Goal: Task Accomplishment & Management: Complete application form

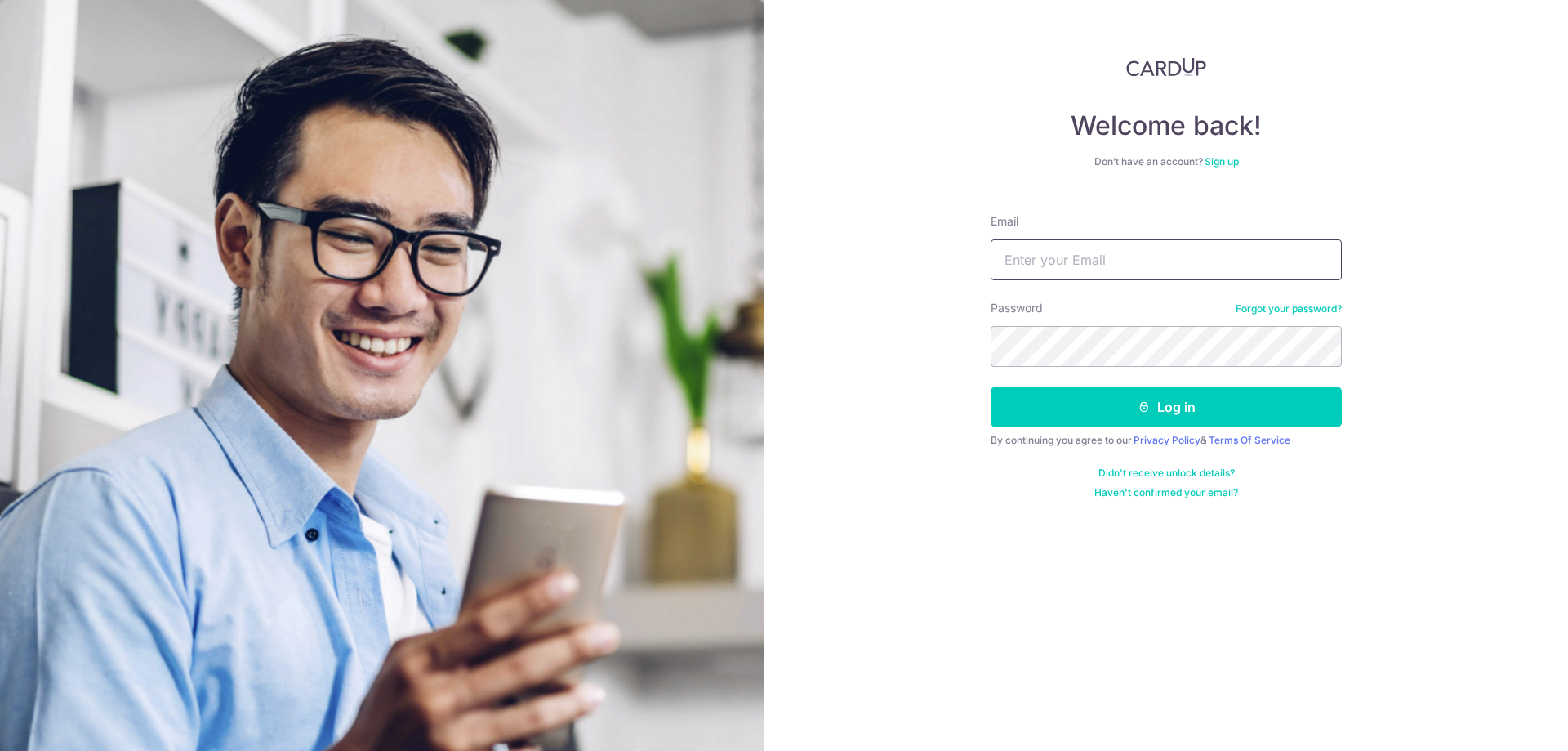
click at [1172, 268] on input "Email" at bounding box center [1167, 259] width 351 height 41
drag, startPoint x: 1182, startPoint y: 264, endPoint x: 869, endPoint y: 294, distance: 314.4
click at [869, 294] on div "Welcome back! Don’t have an account? Sign up Email peckhs@yahoo.com Password Fo…" at bounding box center [1166, 375] width 804 height 751
type input "peckhs@ymail.com"
click at [1188, 401] on button "Log in" at bounding box center [1167, 406] width 351 height 41
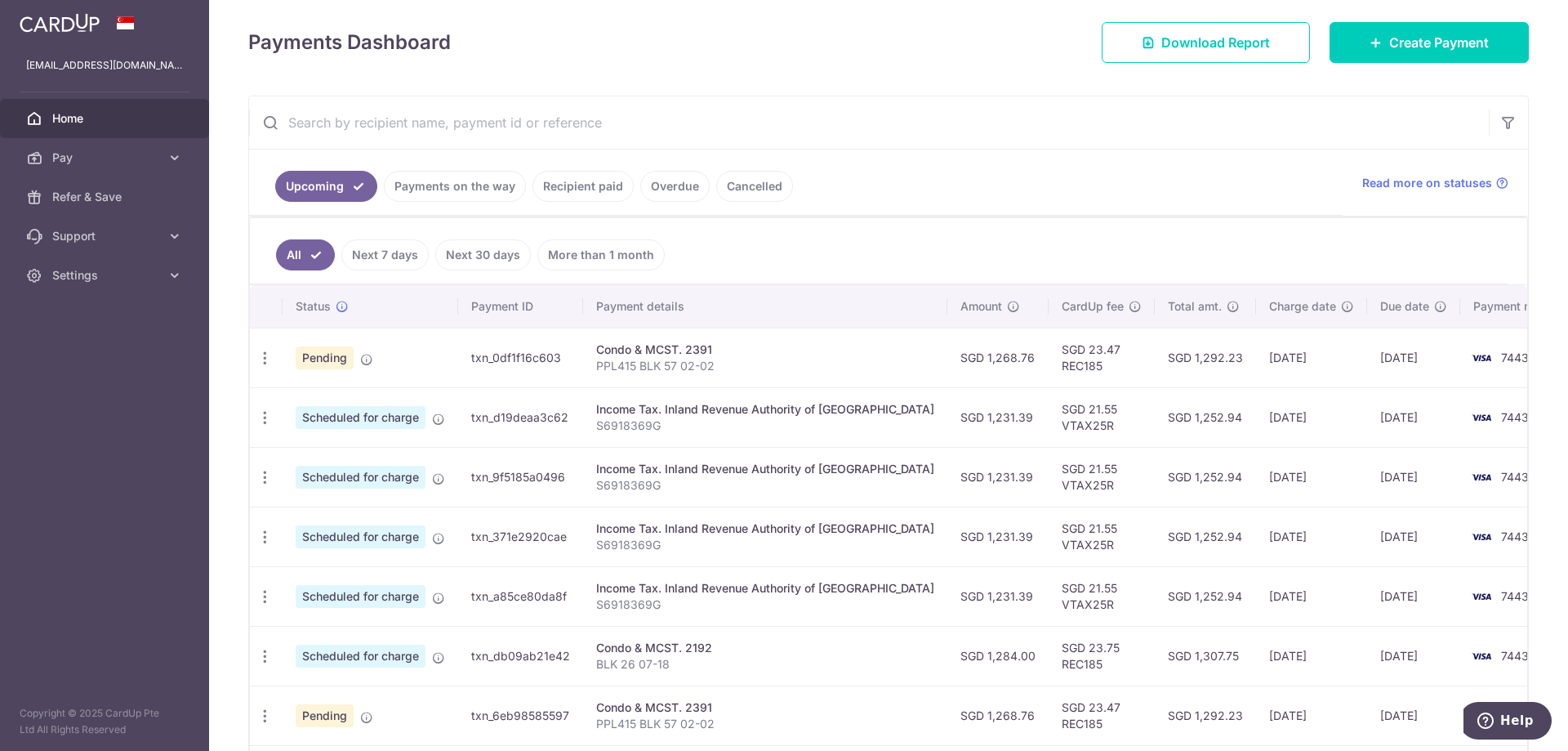
scroll to position [245, 0]
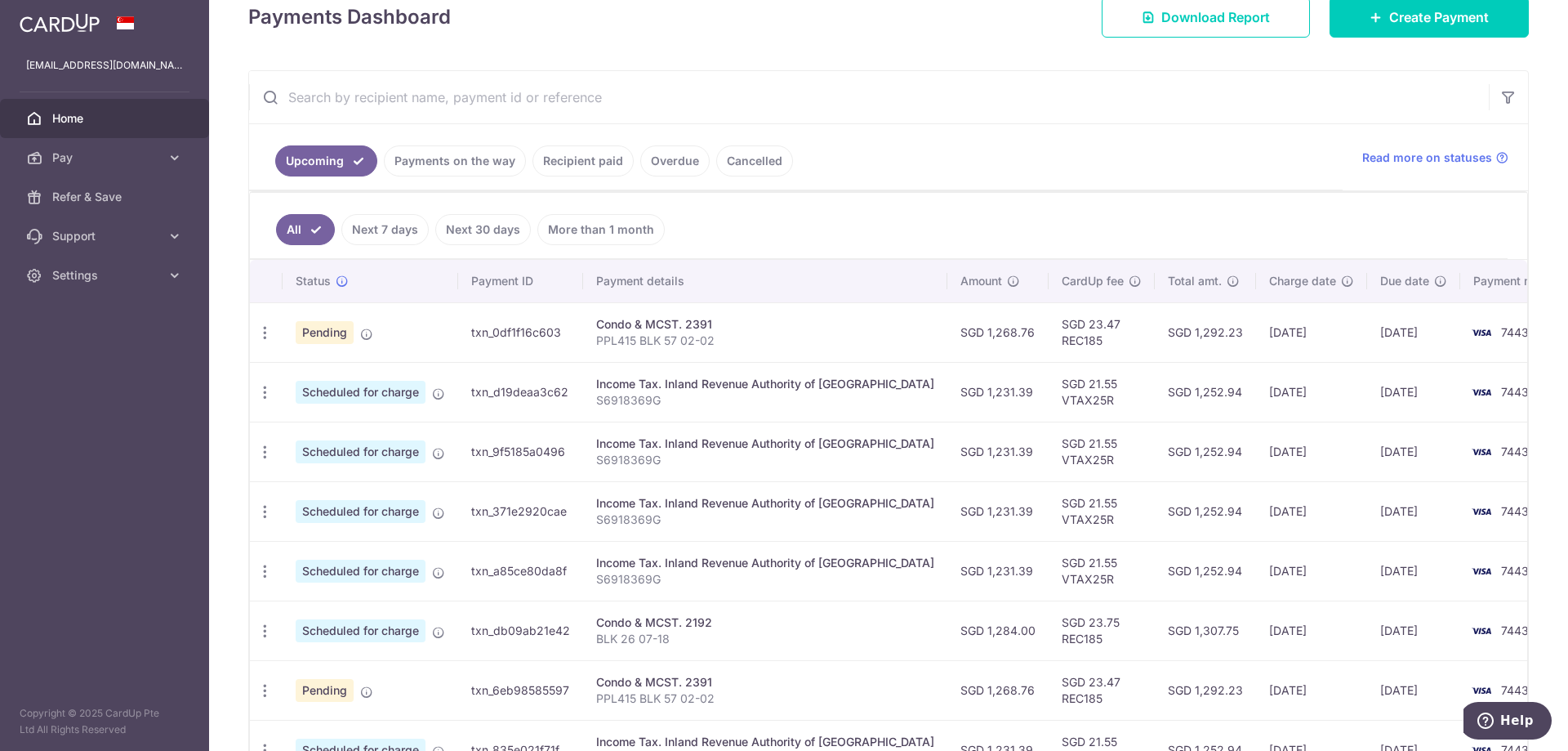
click at [470, 166] on link "Payments on the way" at bounding box center [454, 161] width 142 height 31
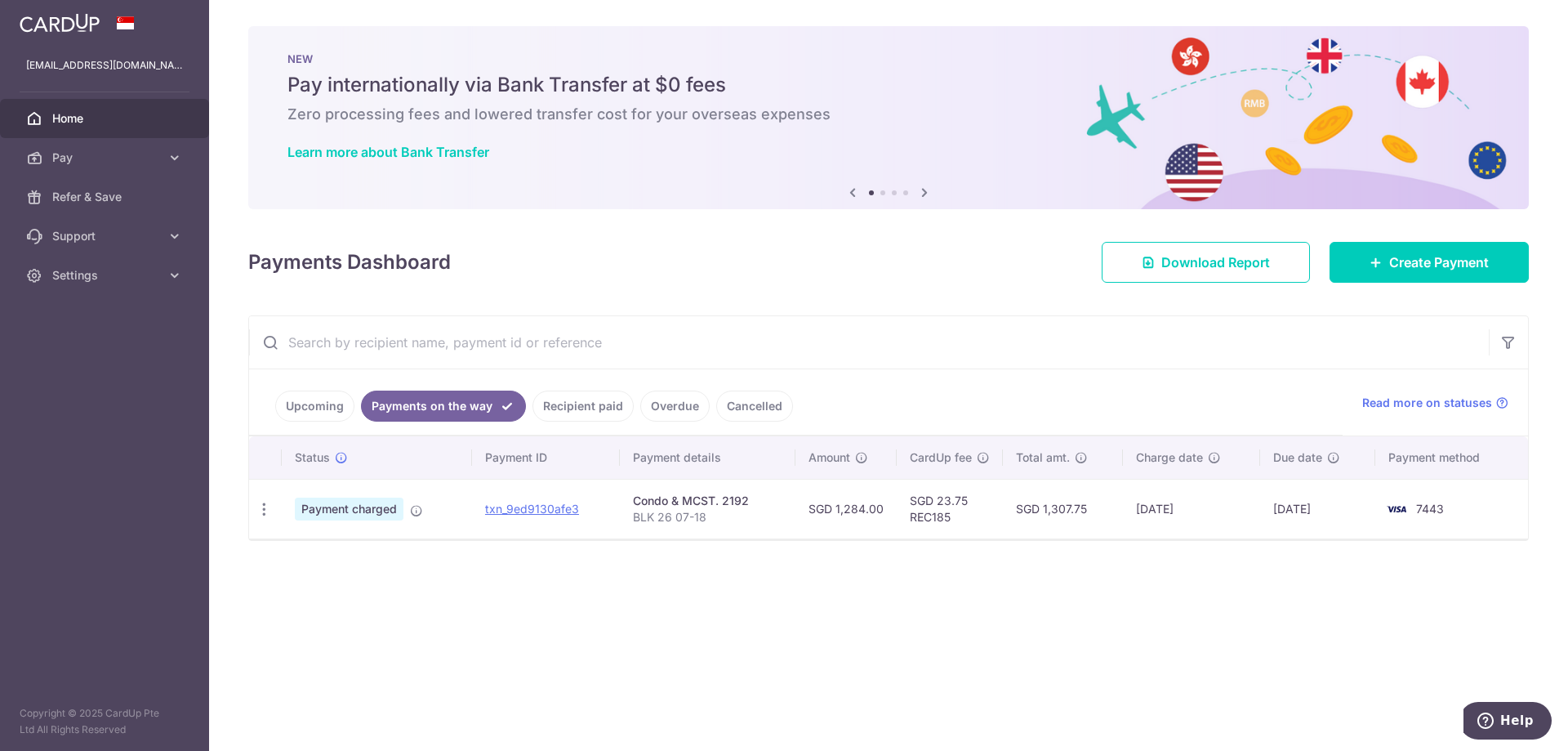
click at [305, 401] on link "Upcoming" at bounding box center [315, 405] width 79 height 31
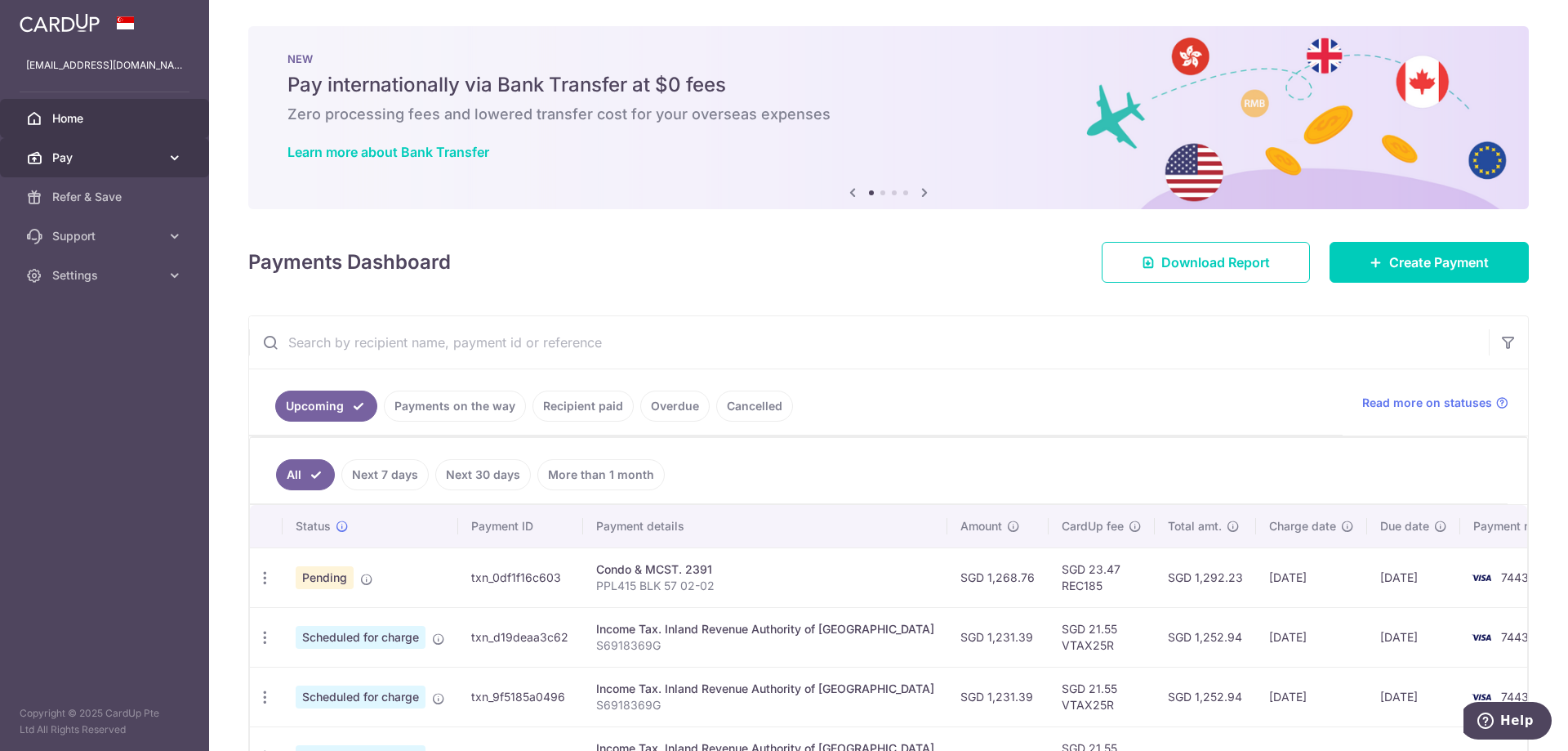
click at [167, 160] on icon at bounding box center [174, 157] width 16 height 16
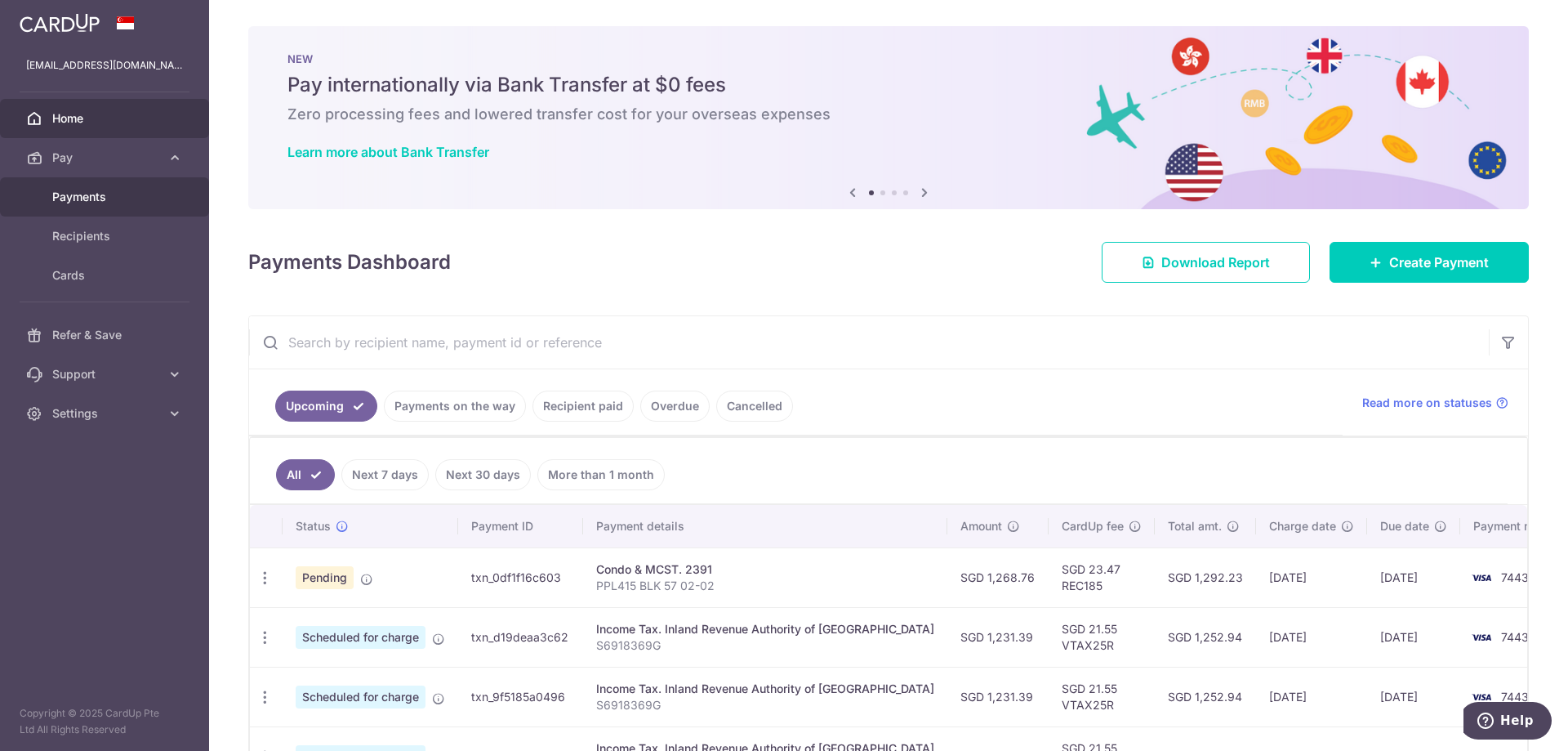
click at [76, 194] on span "Payments" at bounding box center [106, 196] width 108 height 16
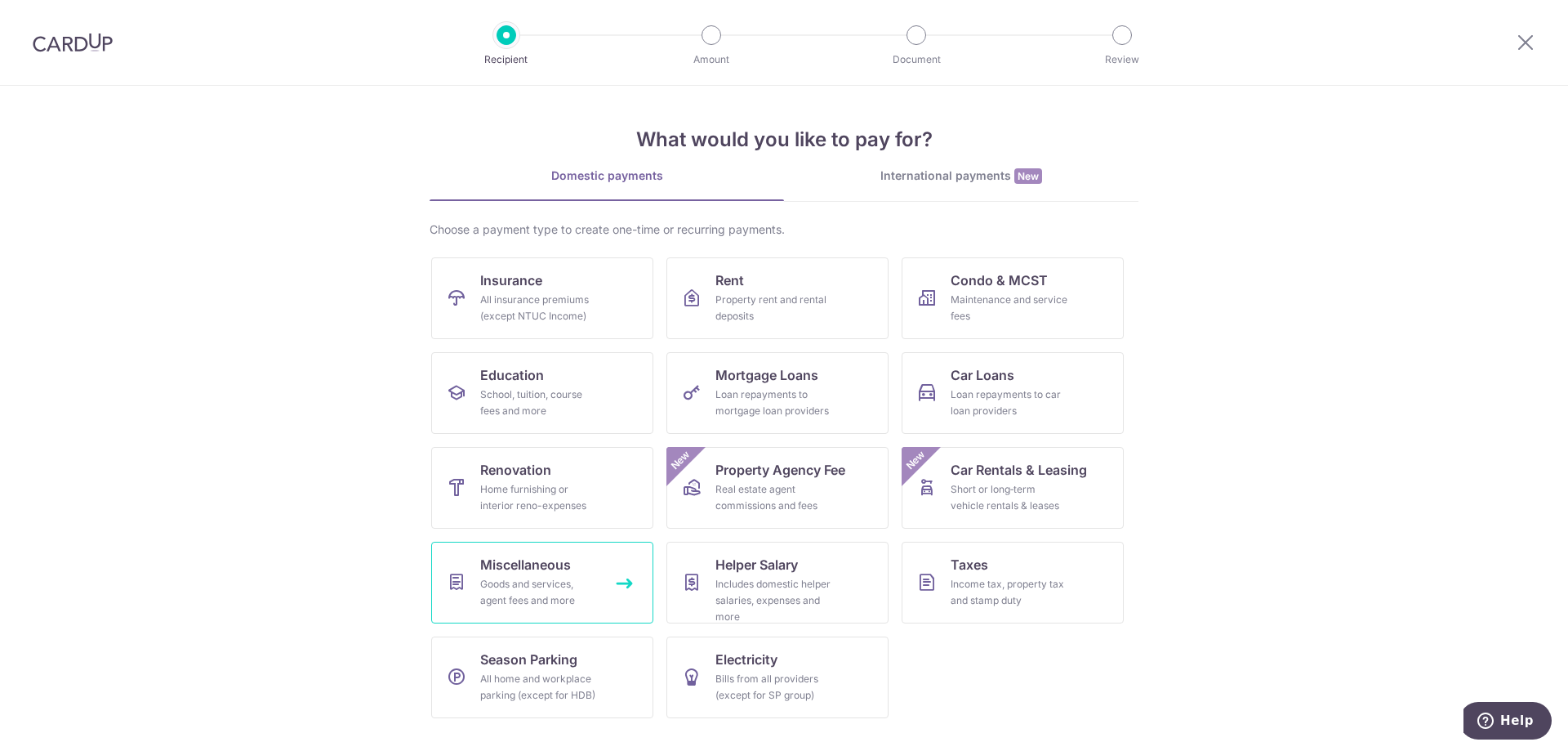
click at [543, 575] on link "Miscellaneous Goods and services, agent fees and more" at bounding box center [542, 582] width 222 height 81
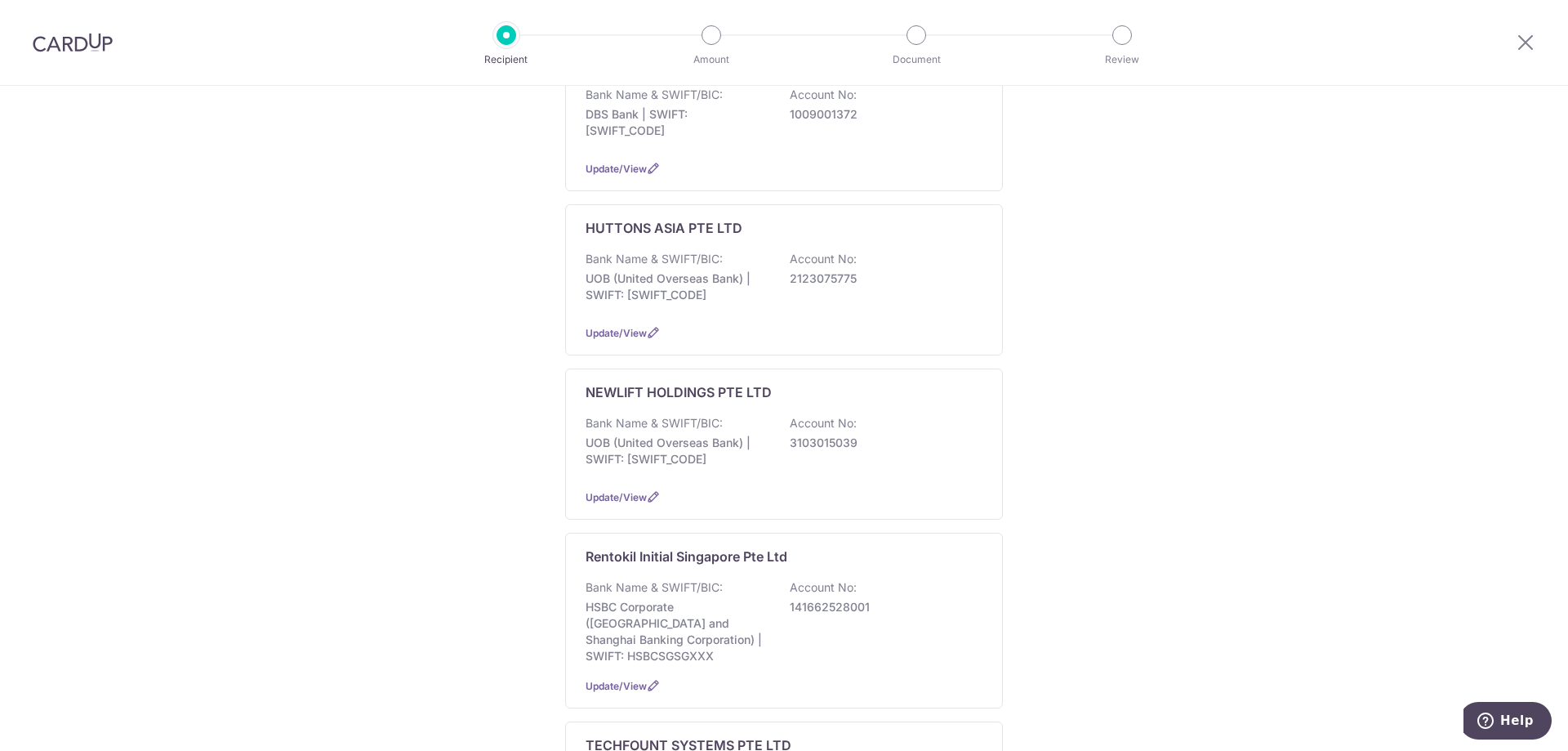
scroll to position [327, 0]
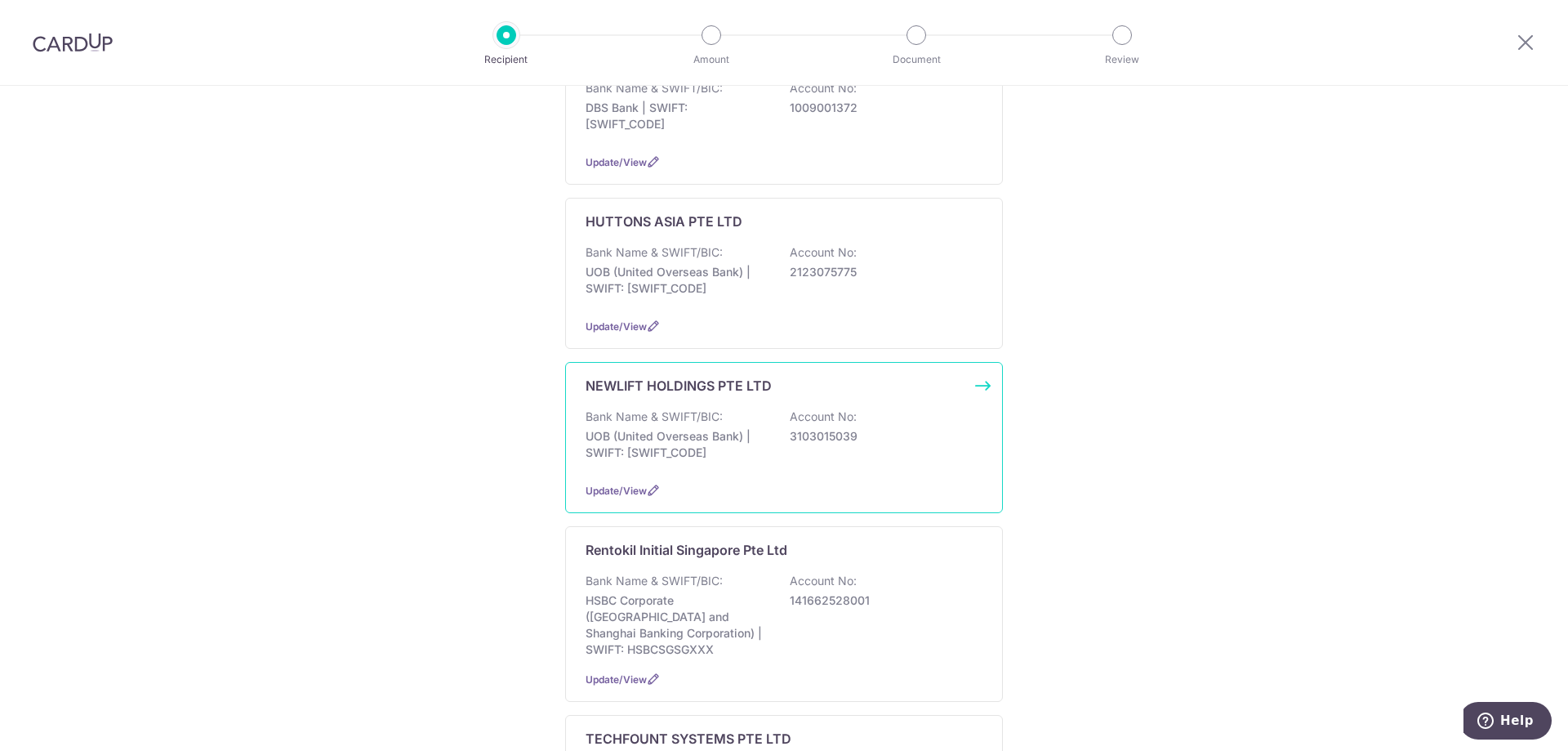
click at [859, 408] on div "Bank Name & SWIFT/BIC: UOB (United Overseas Bank) | SWIFT: UOVBSGSGXXX Account …" at bounding box center [784, 438] width 397 height 60
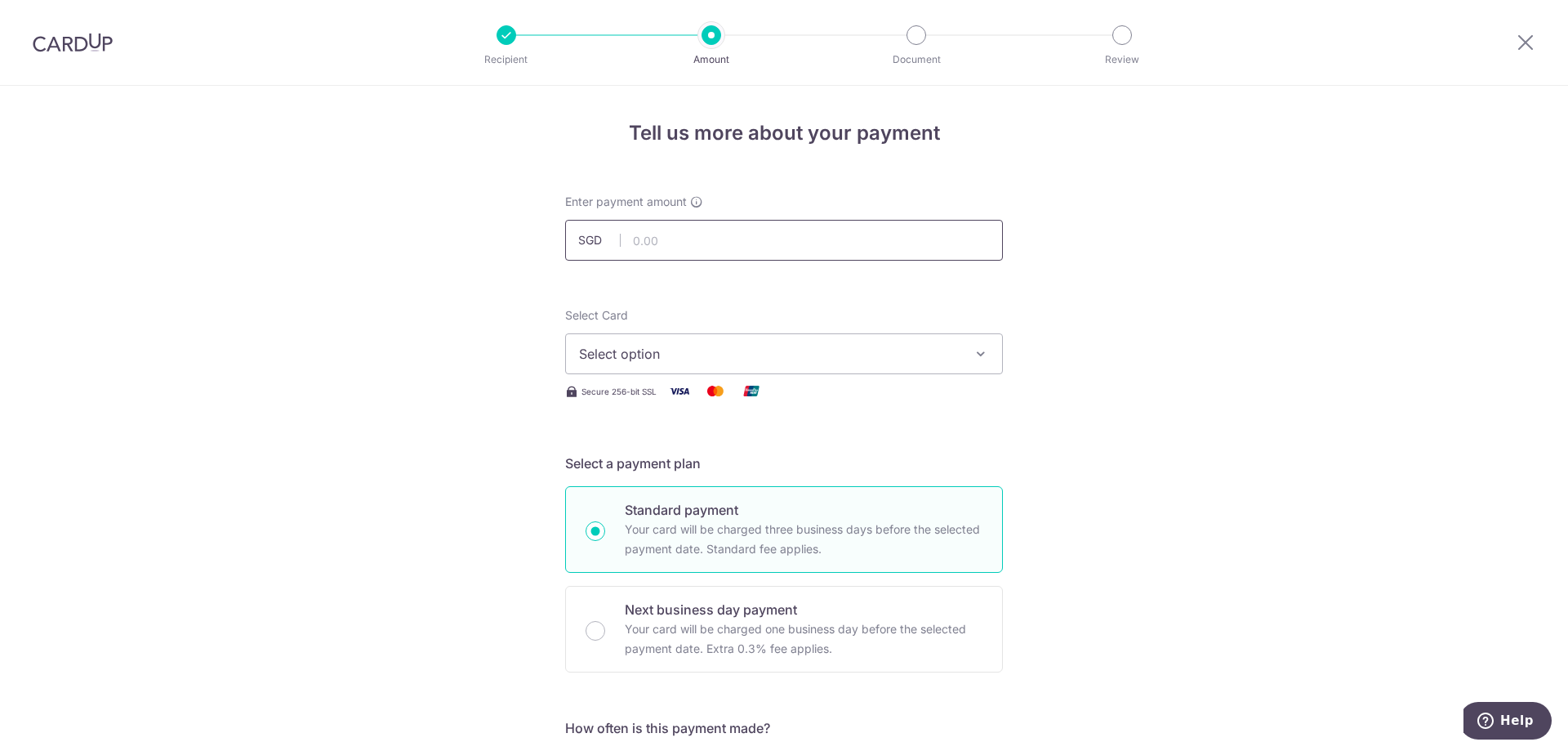
click at [859, 247] on input "text" at bounding box center [784, 240] width 438 height 41
type input "490.50"
click at [974, 352] on icon "button" at bounding box center [980, 353] width 16 height 16
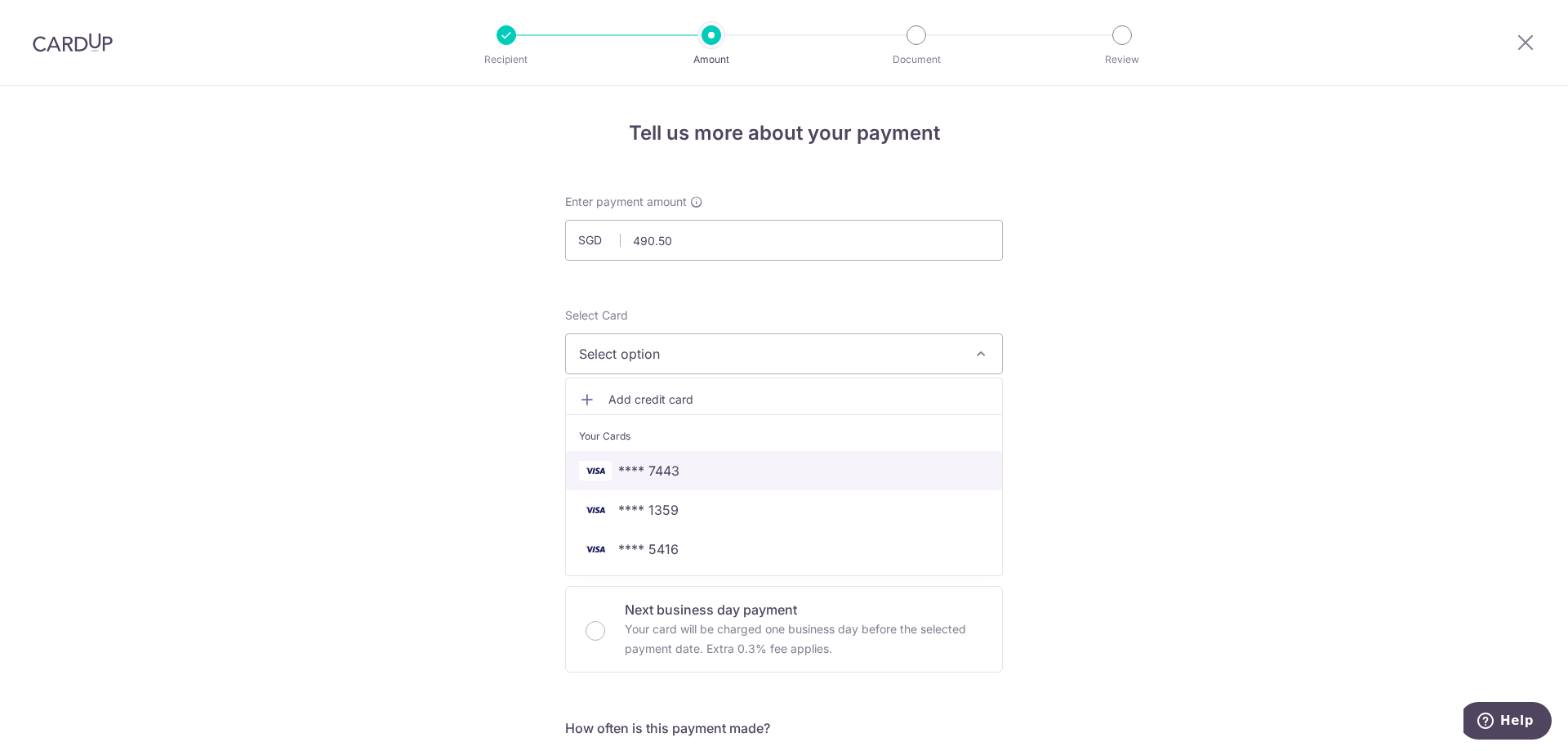
click at [888, 465] on span "**** 7443" at bounding box center [784, 470] width 410 height 20
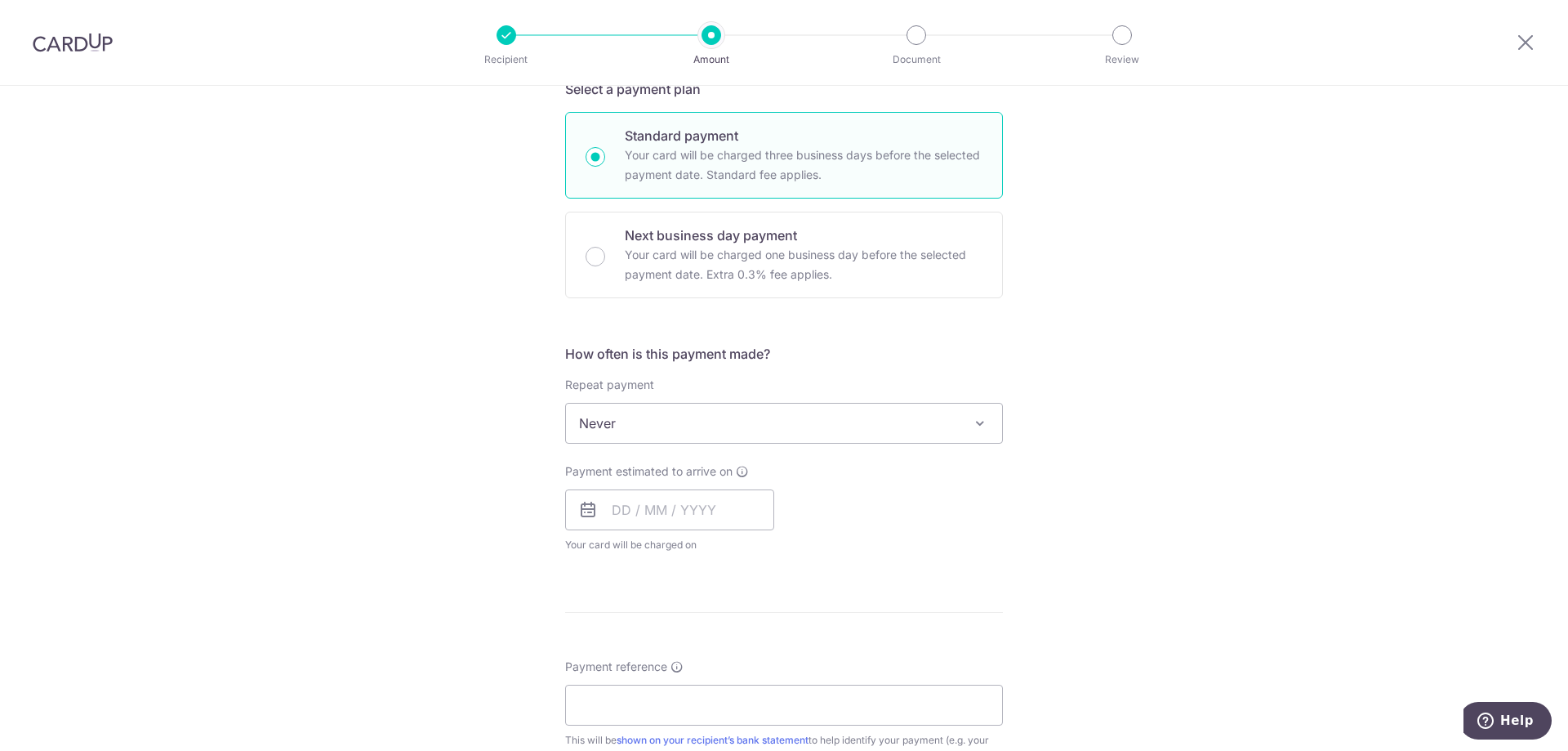
scroll to position [408, 0]
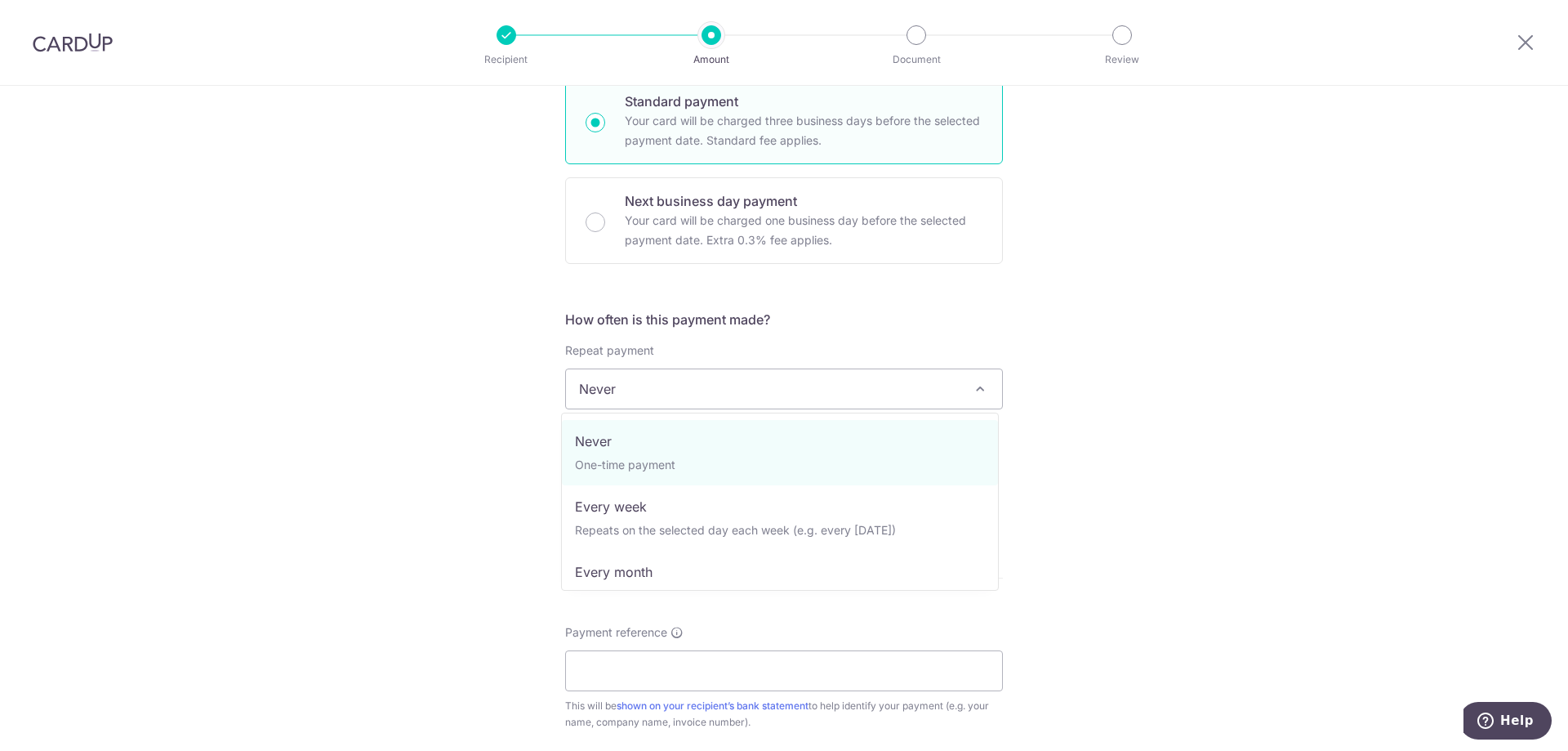
click at [762, 387] on span "Never" at bounding box center [784, 389] width 436 height 40
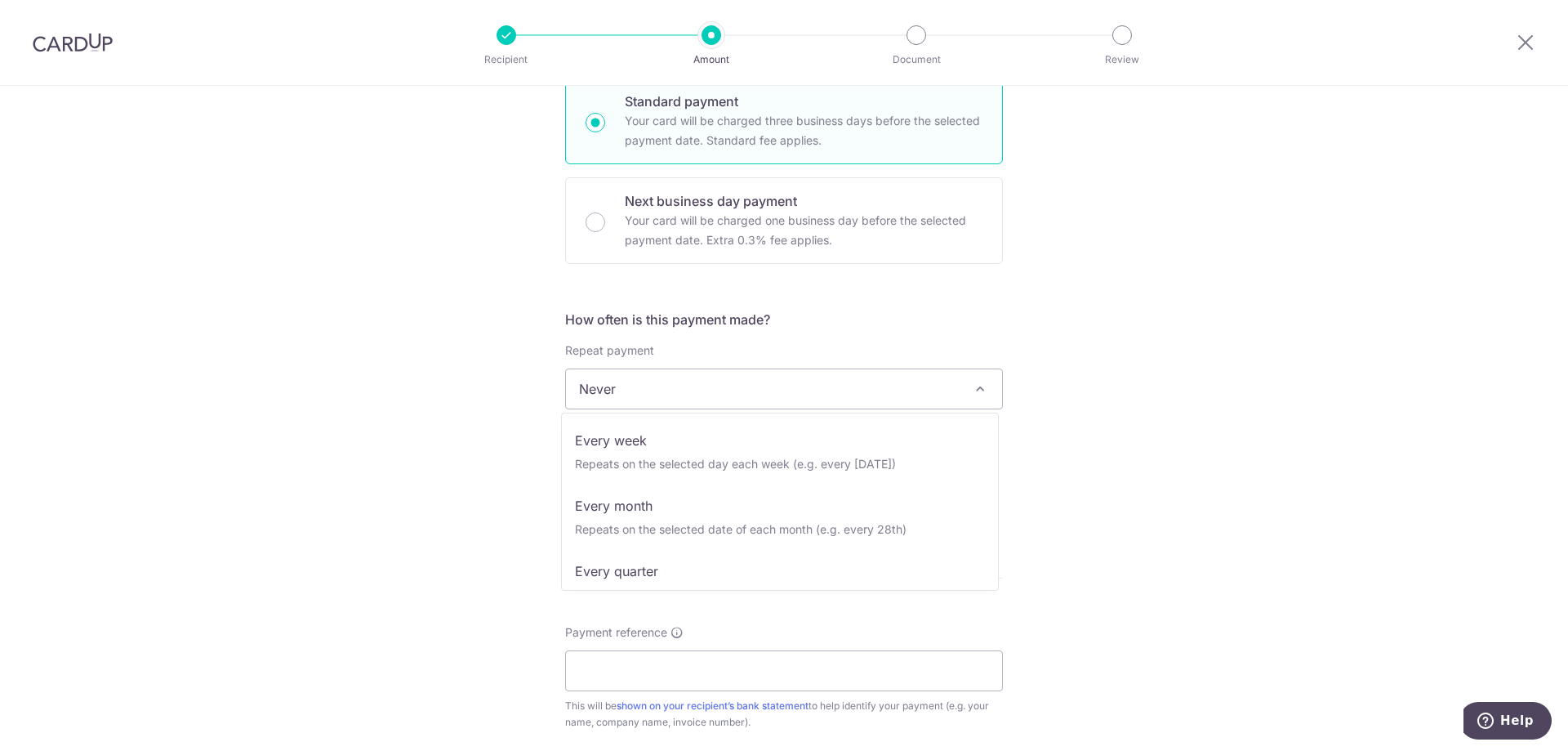
scroll to position [163, 0]
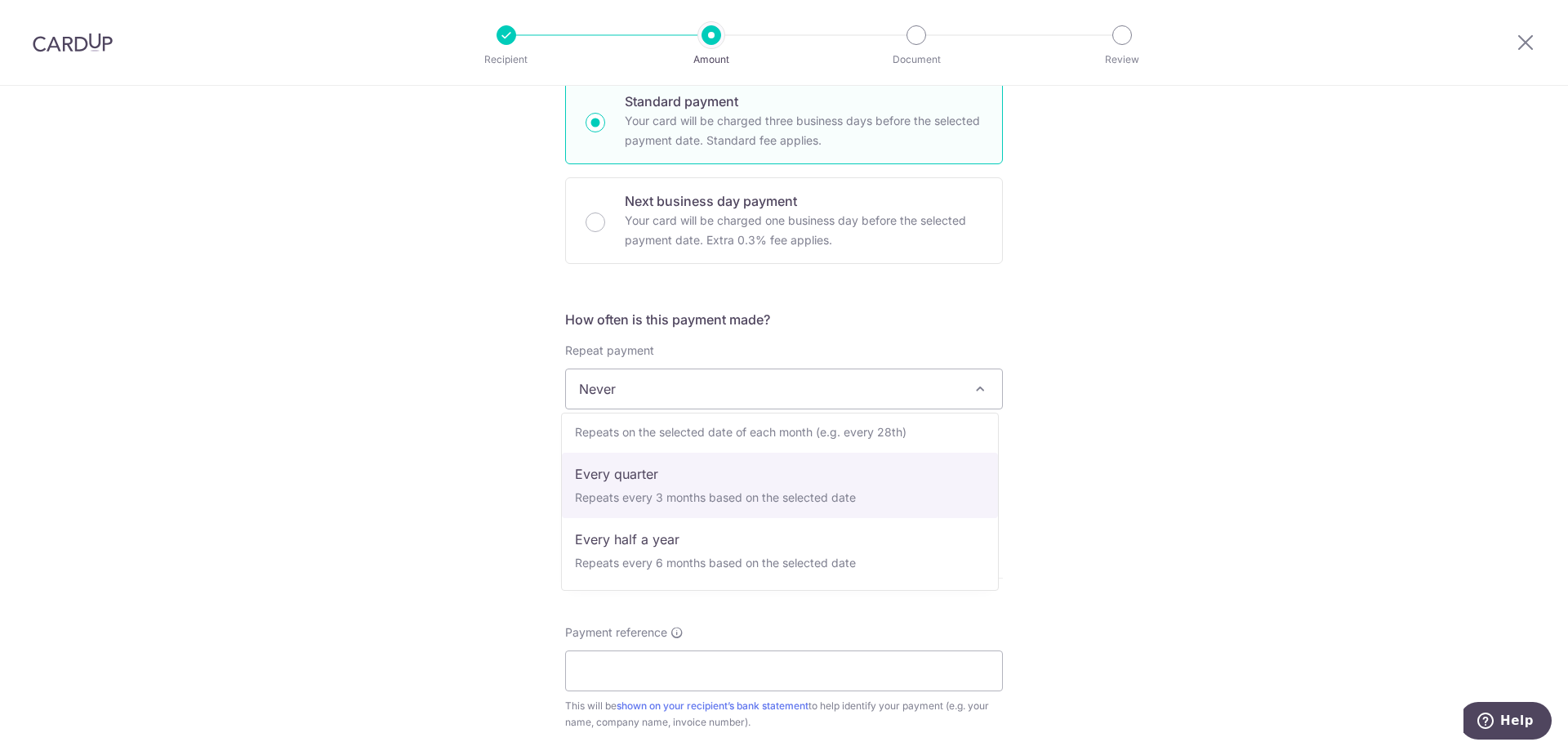
select select "4"
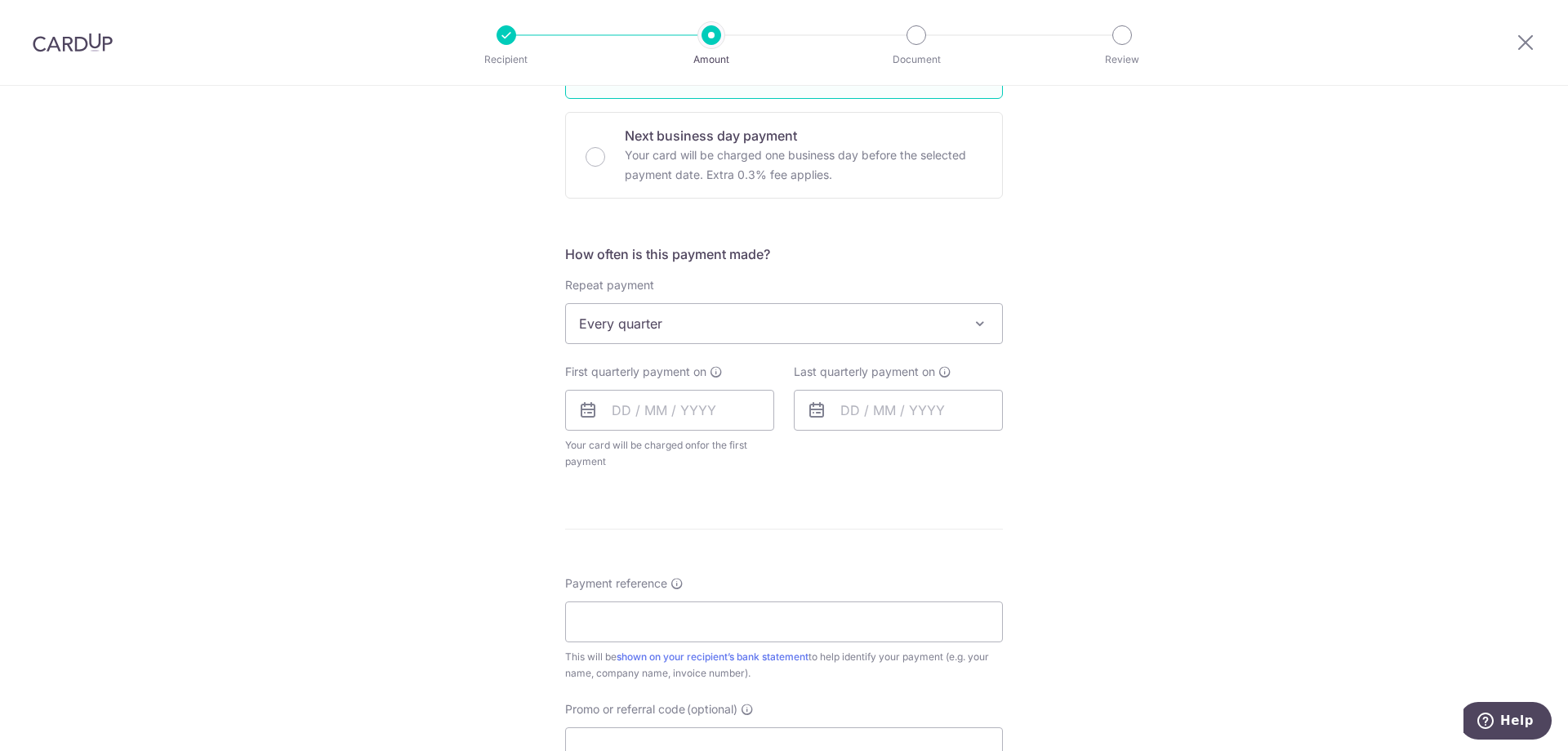
scroll to position [572, 0]
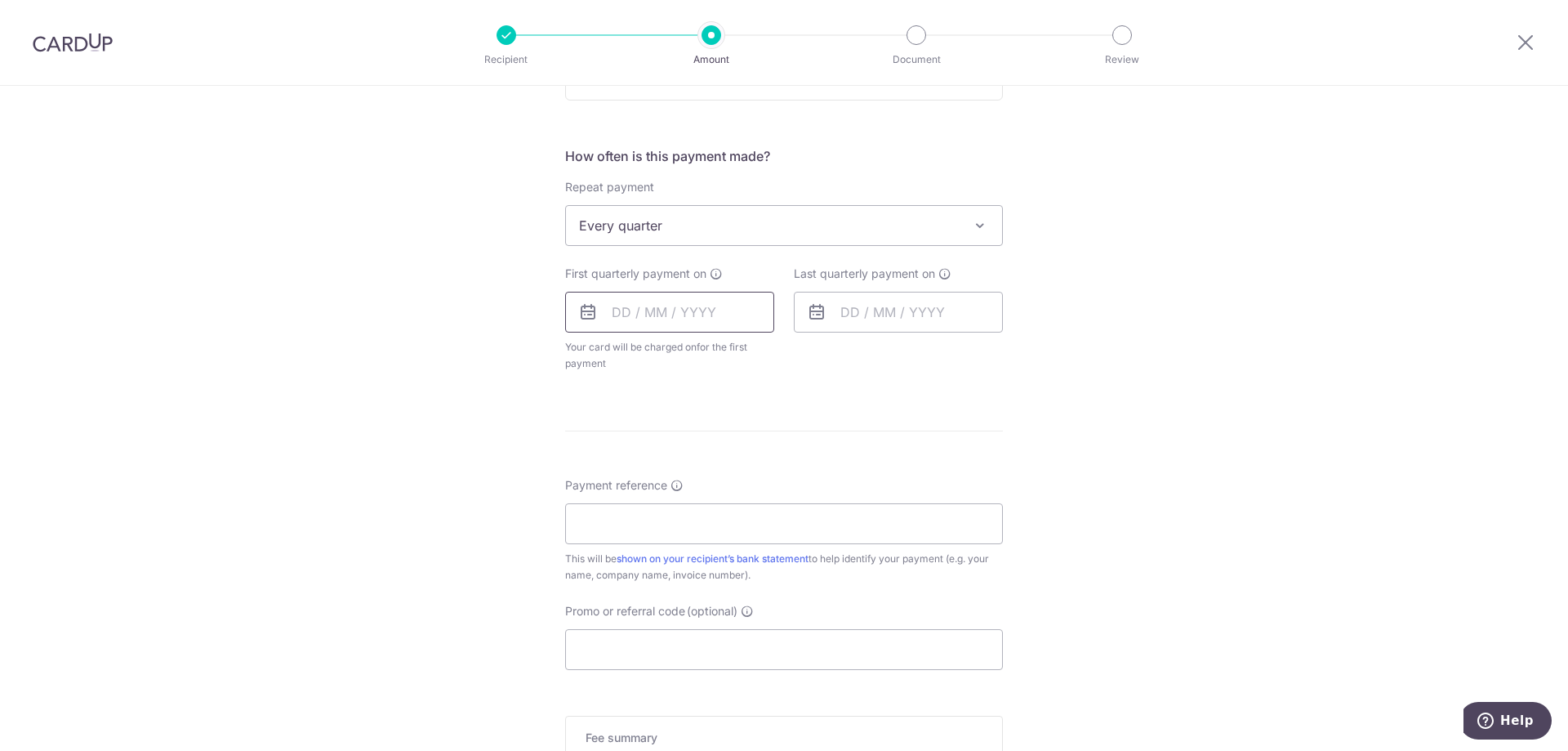
click at [686, 308] on input "text" at bounding box center [669, 312] width 209 height 41
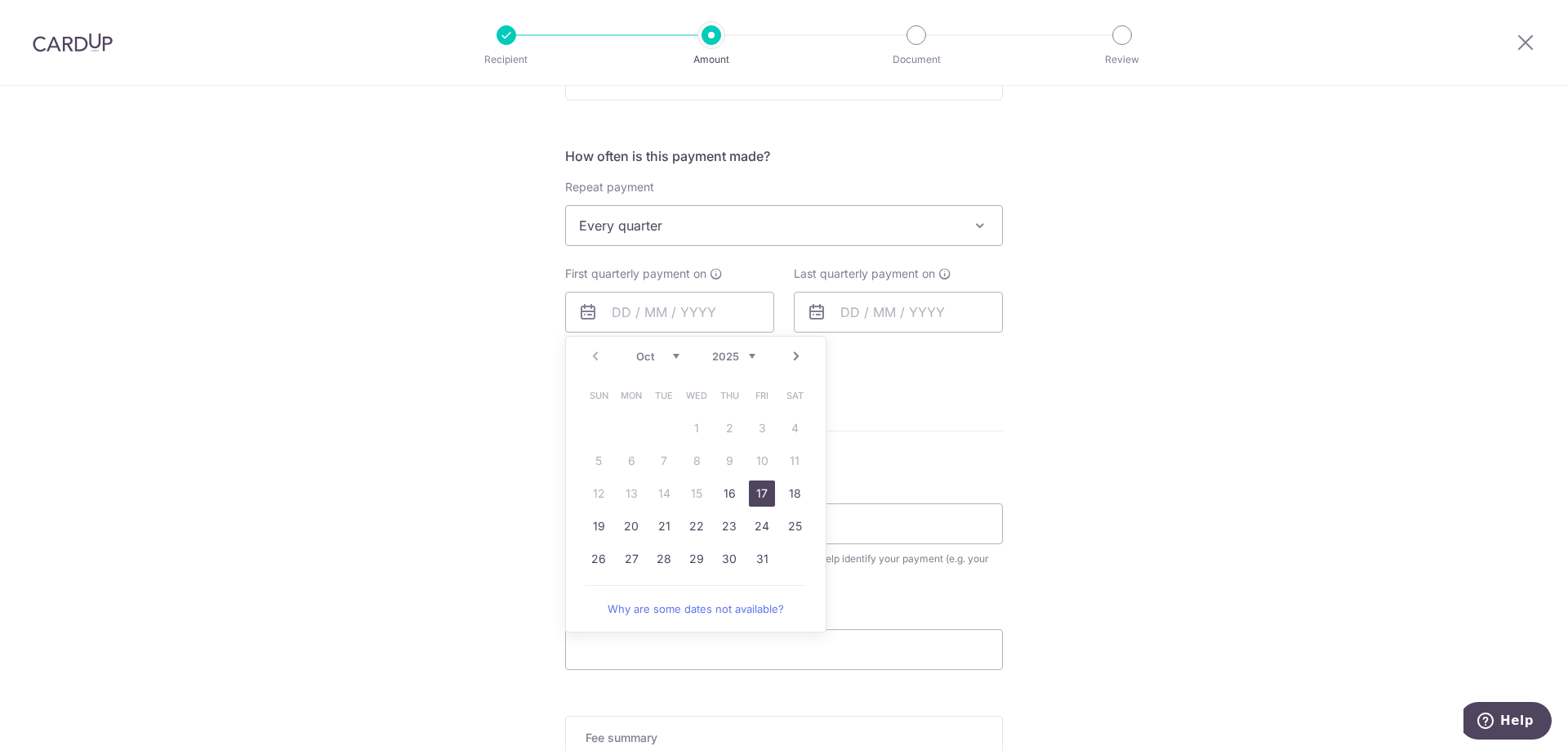
click at [751, 496] on link "17" at bounding box center [762, 493] width 26 height 26
type input "17/10/2025"
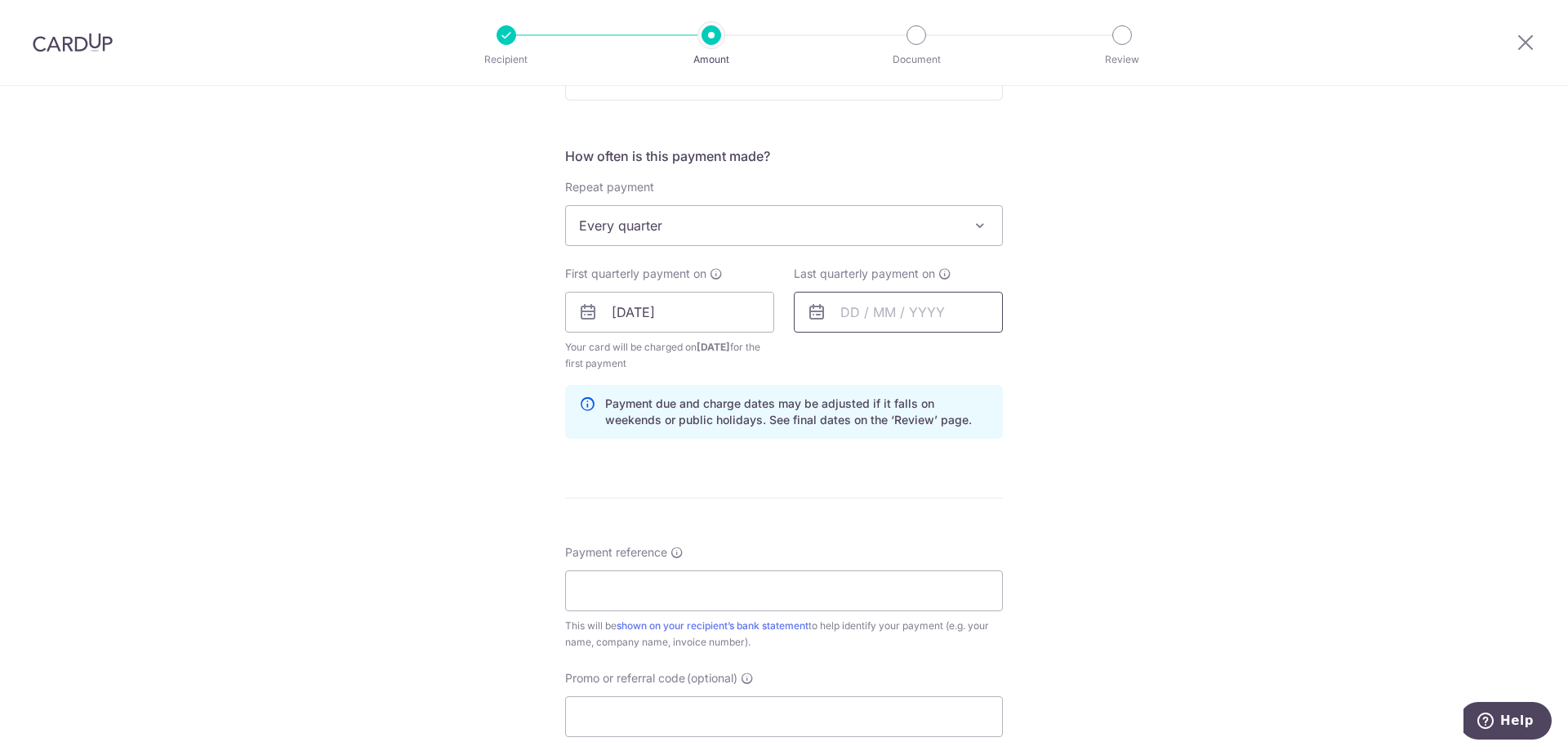
click at [852, 318] on input "text" at bounding box center [898, 312] width 209 height 41
click at [1022, 350] on link "Next" at bounding box center [1025, 356] width 20 height 20
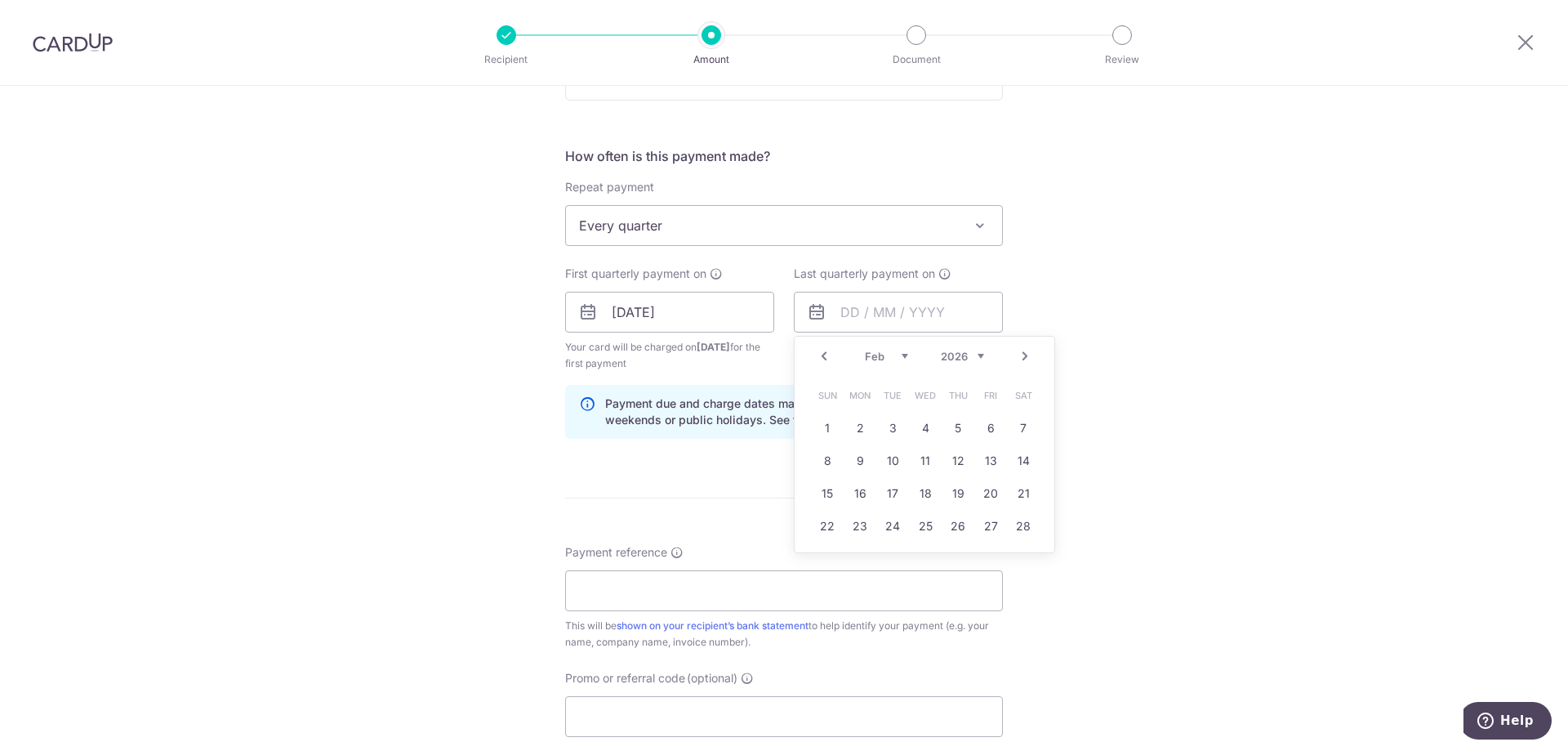
click at [1022, 350] on link "Next" at bounding box center [1025, 356] width 20 height 20
click at [863, 492] on link "13" at bounding box center [861, 493] width 26 height 26
type input "13/04/2026"
click at [1111, 409] on div "Tell us more about your payment Enter payment amount SGD 490.50 490.50 Select C…" at bounding box center [784, 294] width 1568 height 1562
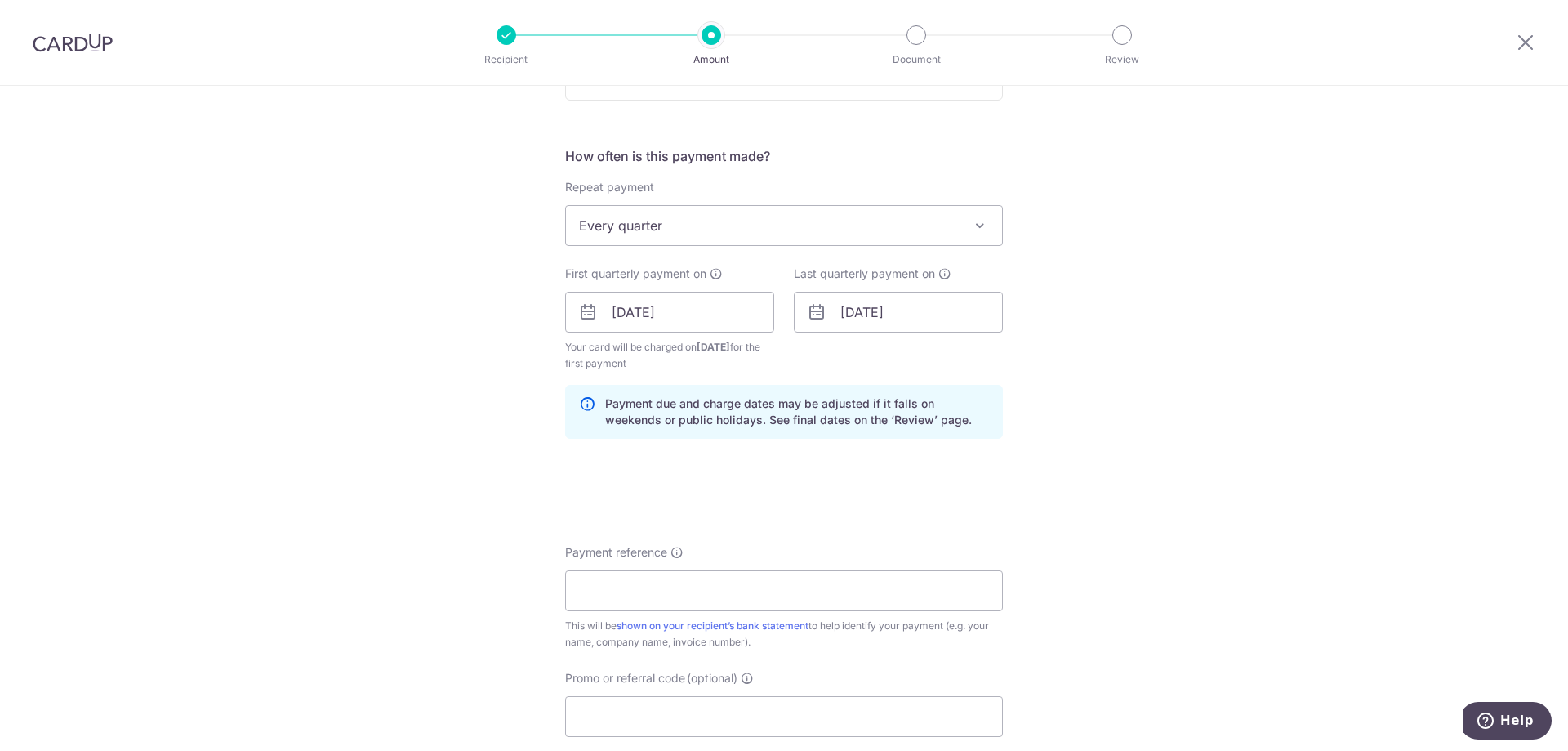
scroll to position [735, 0]
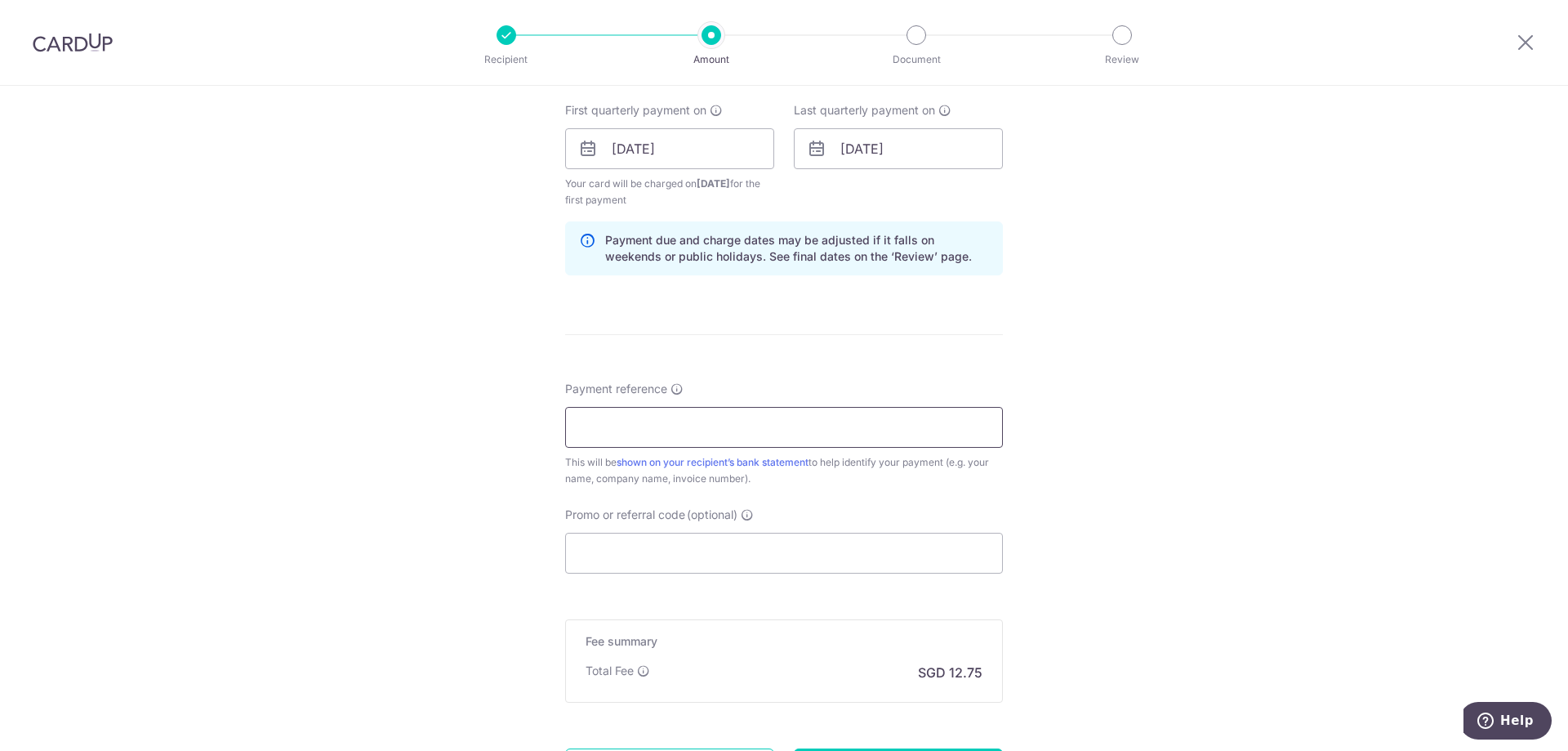
click at [919, 435] on input "Payment reference" at bounding box center [784, 427] width 438 height 41
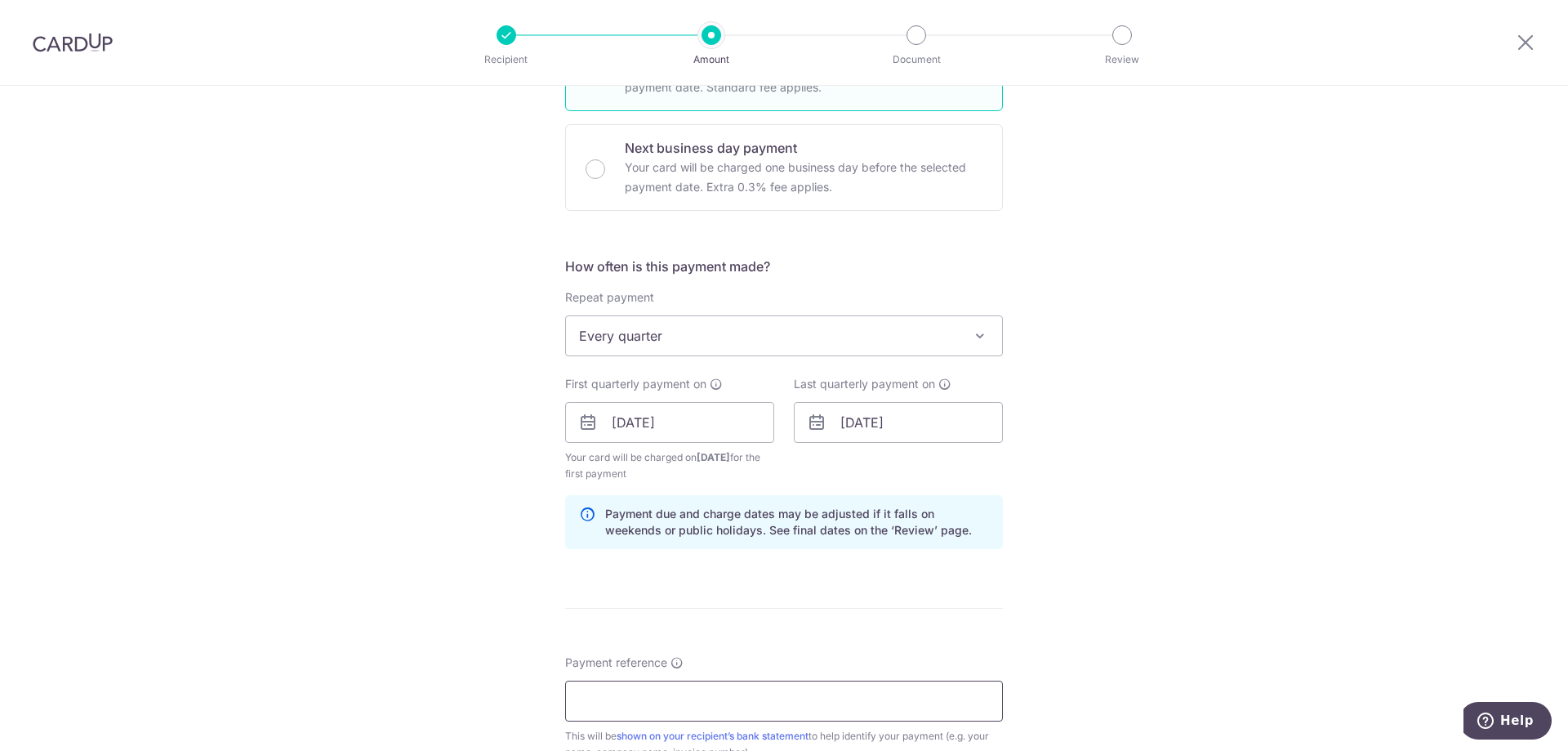
scroll to position [490, 0]
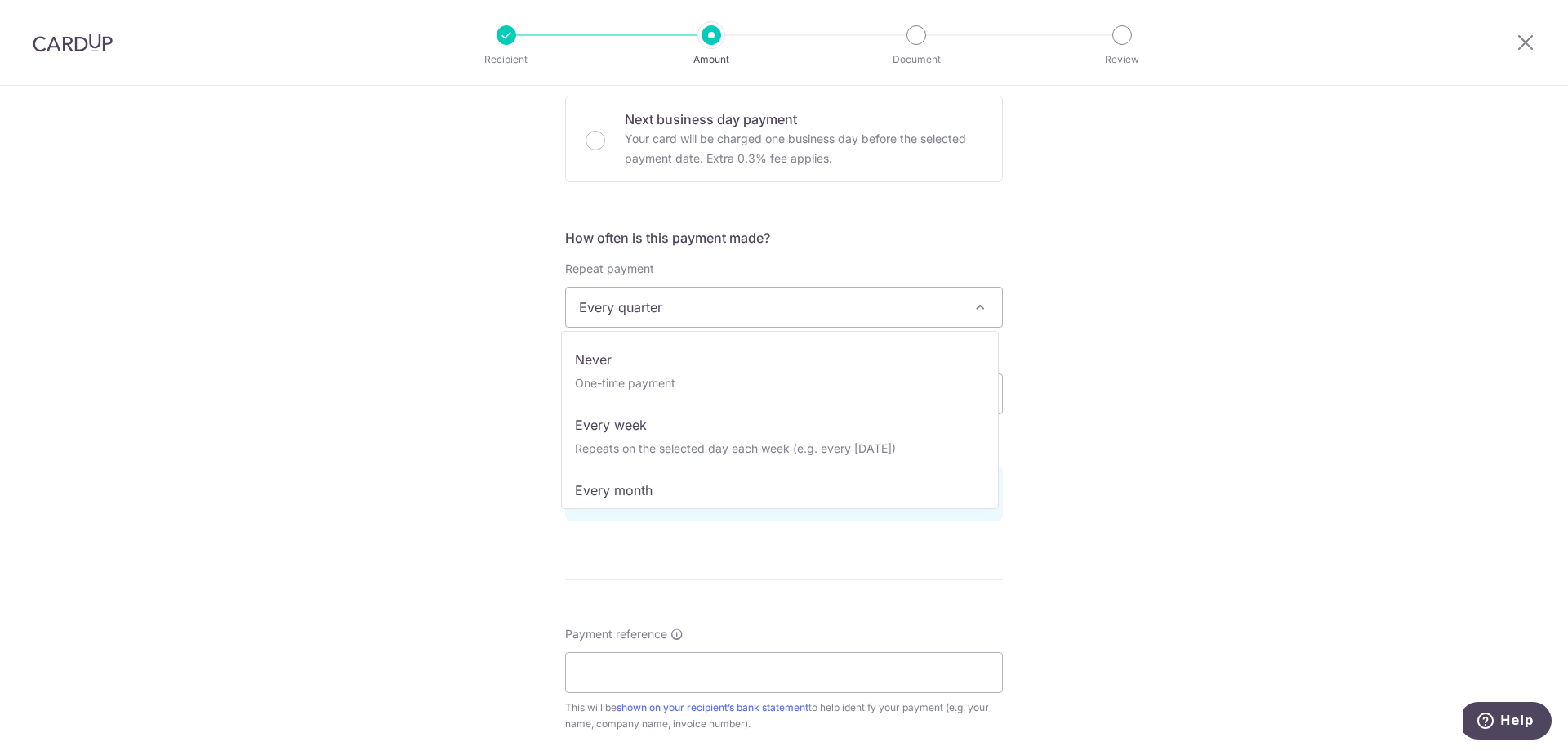
click at [980, 309] on span at bounding box center [980, 307] width 20 height 20
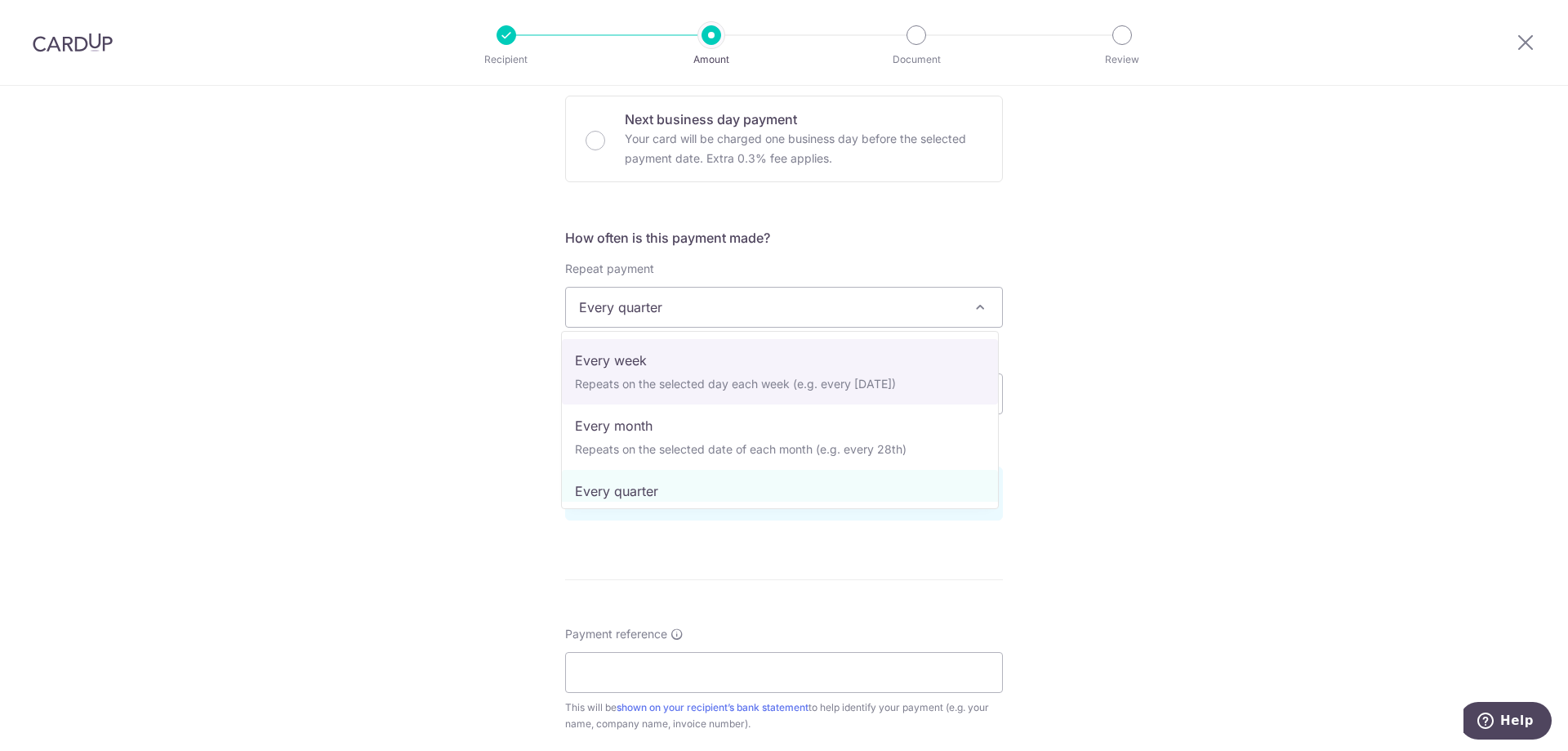
scroll to position [0, 0]
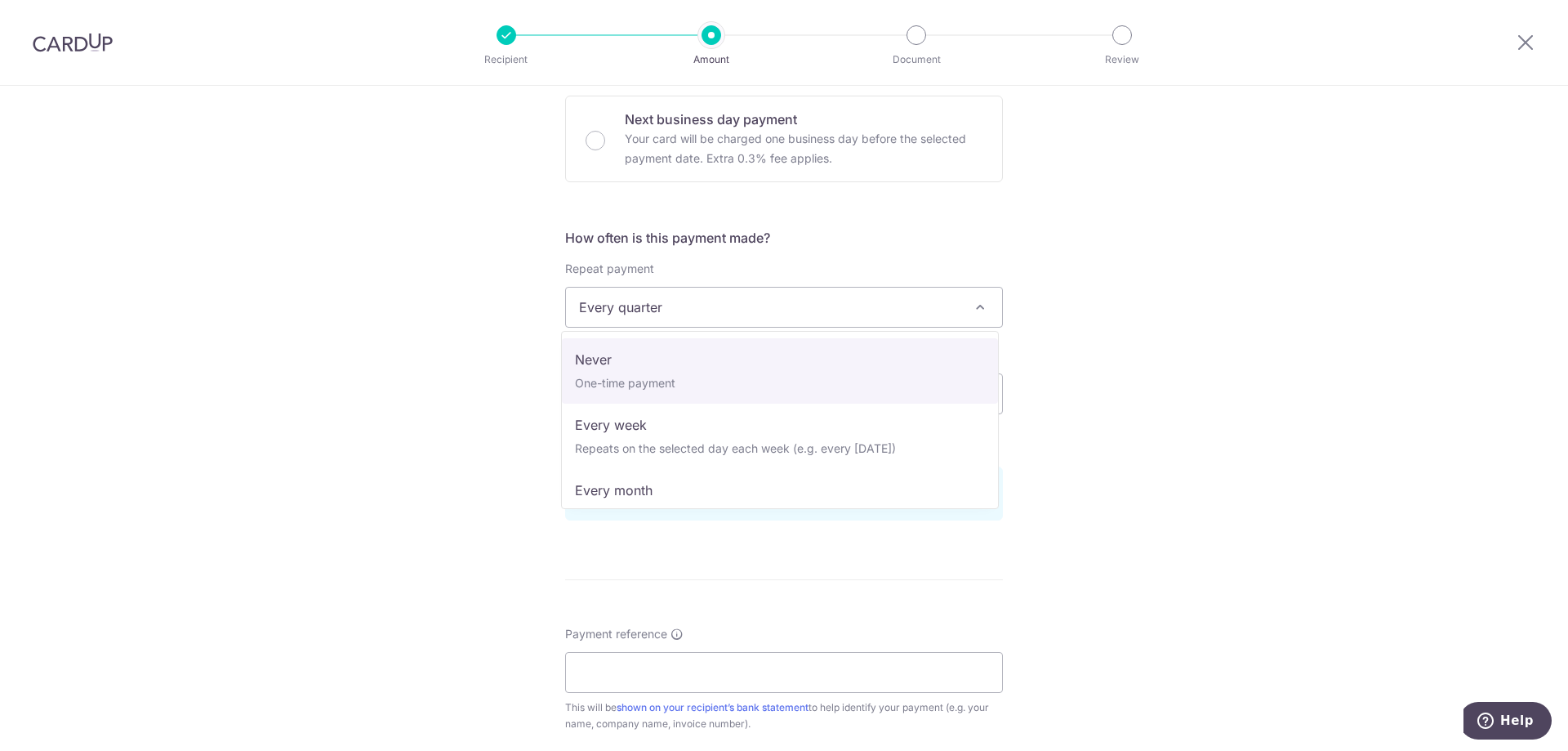
select select "1"
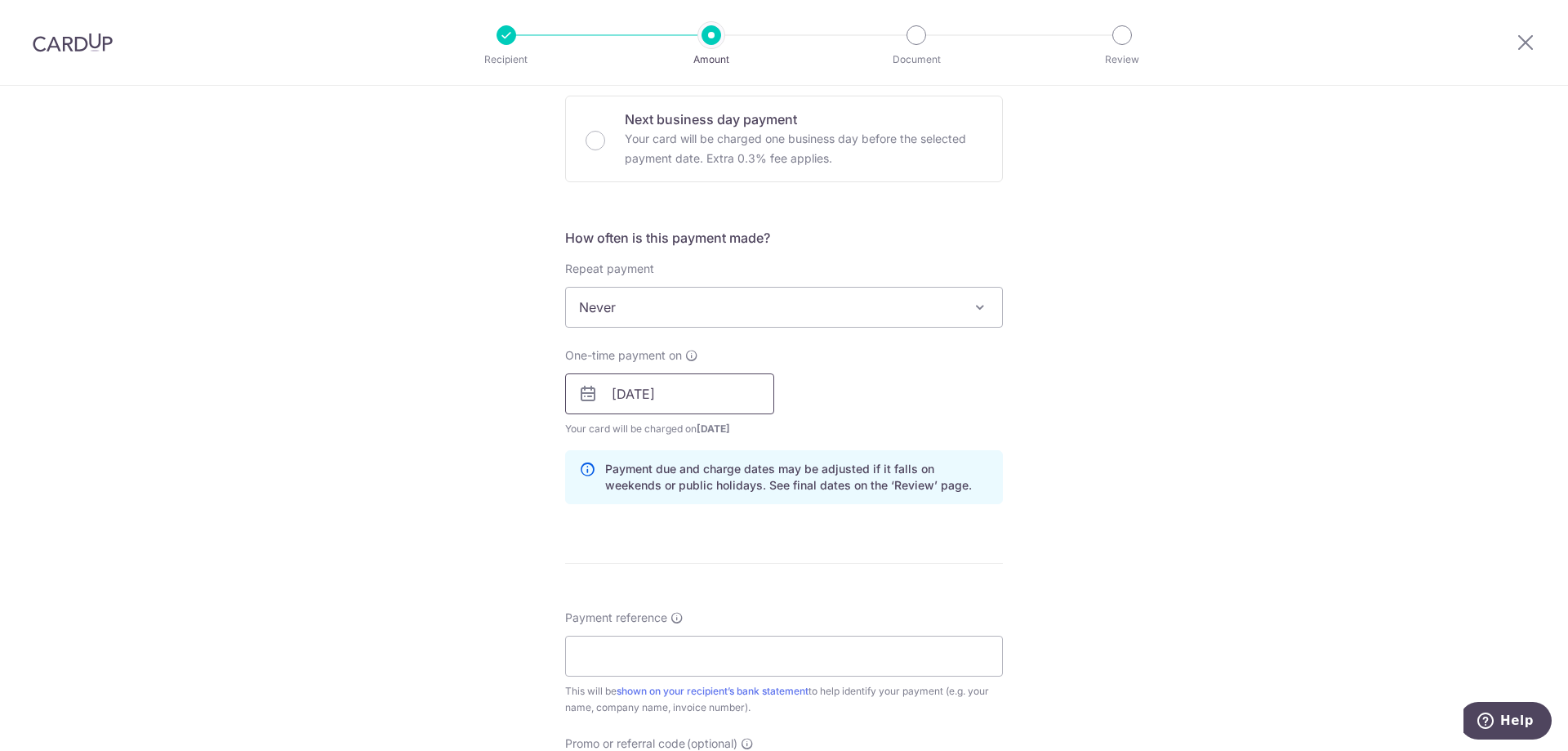
click at [710, 399] on input "17/10/2025" at bounding box center [669, 393] width 209 height 41
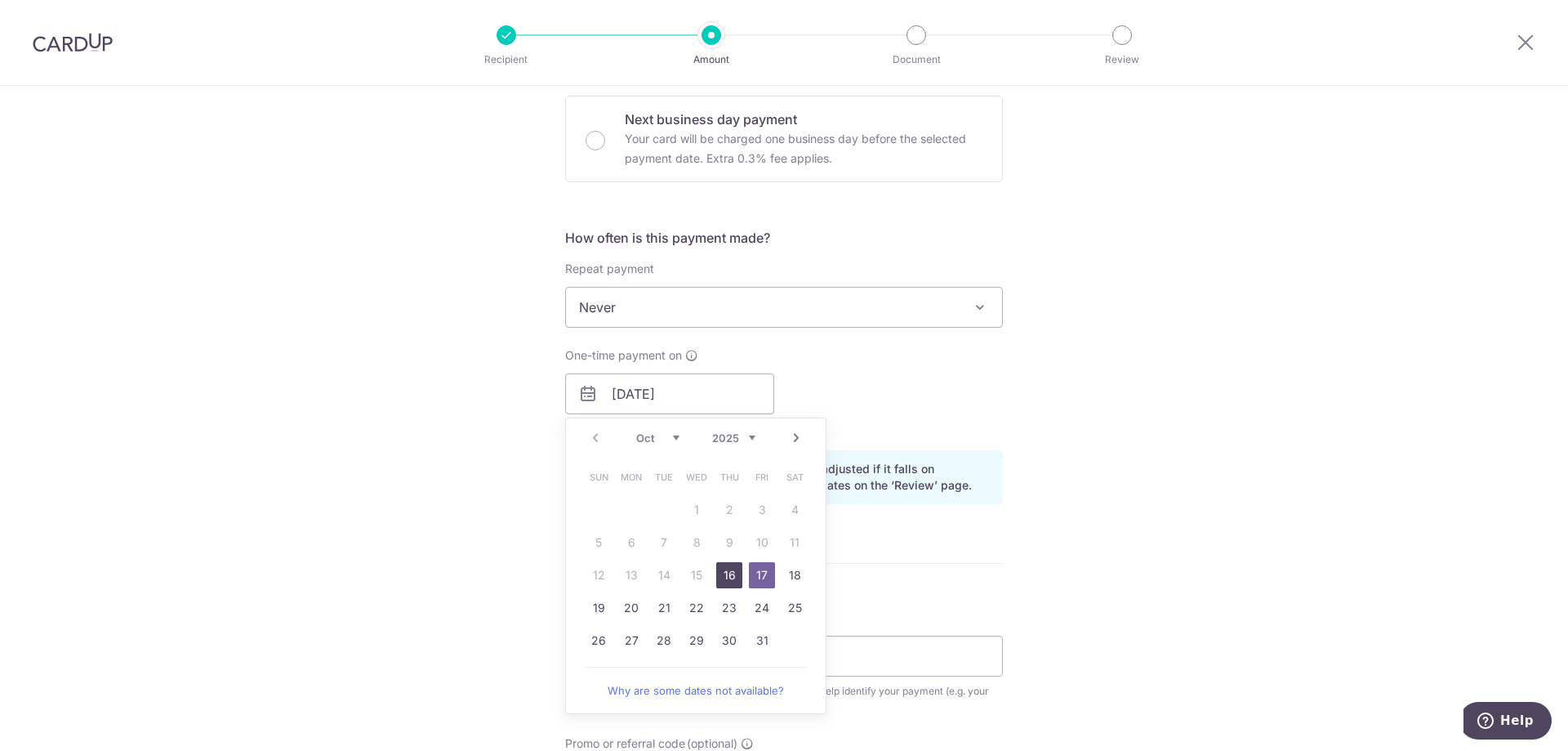
drag, startPoint x: 726, startPoint y: 572, endPoint x: 1066, endPoint y: 430, distance: 368.5
click at [727, 572] on link "16" at bounding box center [729, 575] width 26 height 26
type input "[DATE]"
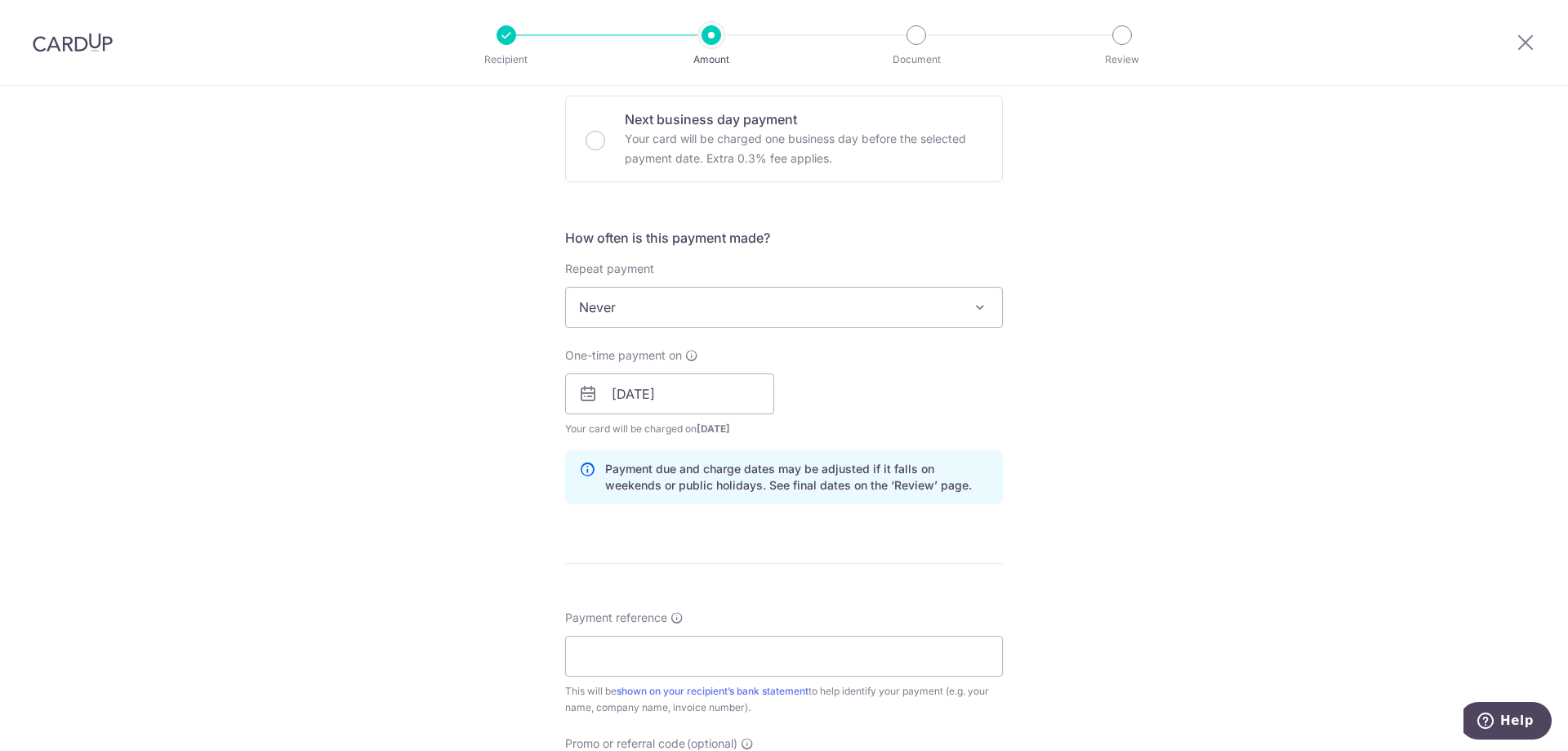
click at [1090, 413] on div "Tell us more about your payment Enter payment amount SGD 490.50 490.50 Select C…" at bounding box center [784, 367] width 1568 height 1545
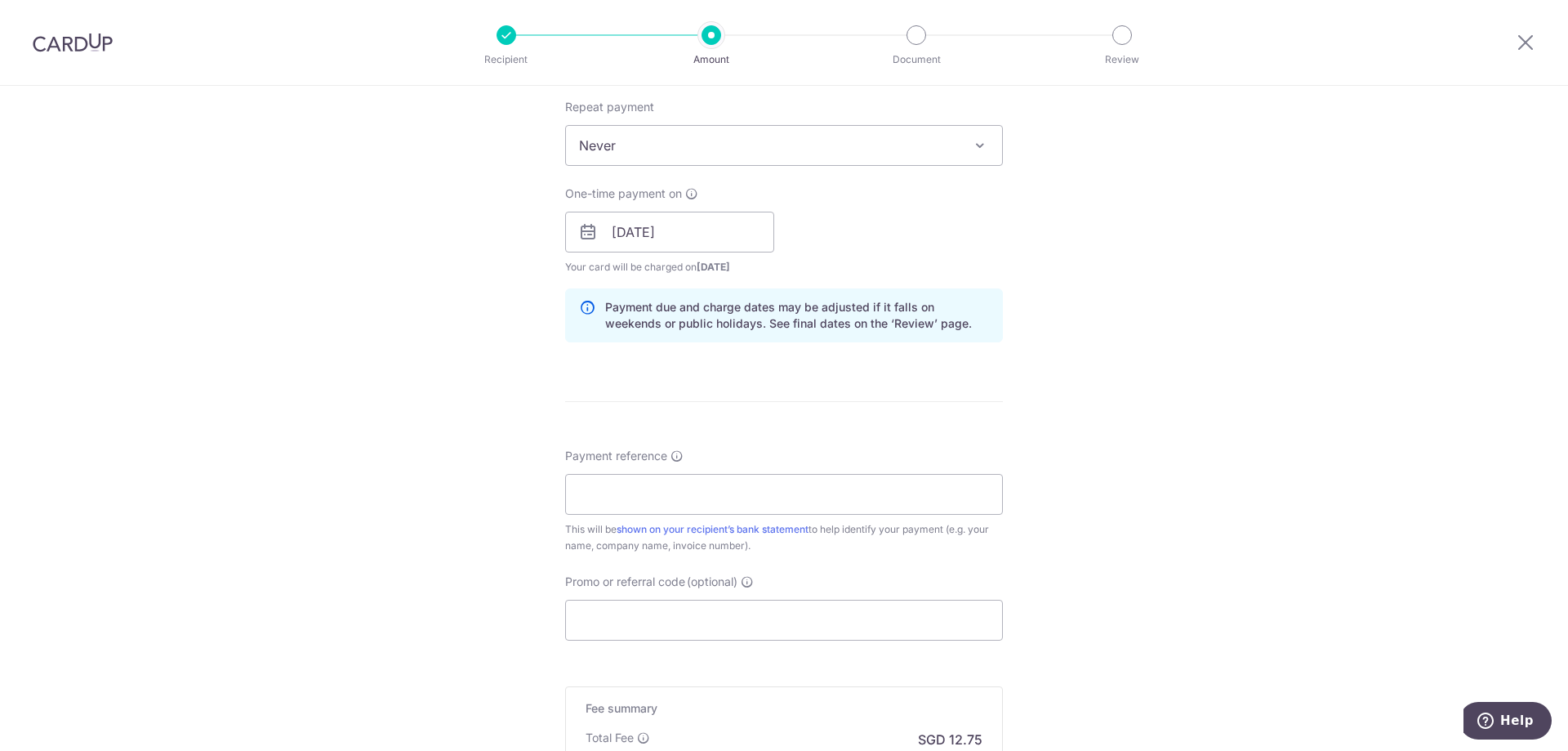
scroll to position [654, 0]
click at [823, 493] on input "Payment reference" at bounding box center [784, 492] width 438 height 41
click at [682, 504] on input "Payment reference" at bounding box center [784, 492] width 438 height 41
type input "NL/25/1188"
click at [1140, 457] on div "Tell us more about your payment Enter payment amount SGD 490.50 490.50 Select C…" at bounding box center [784, 204] width 1568 height 1545
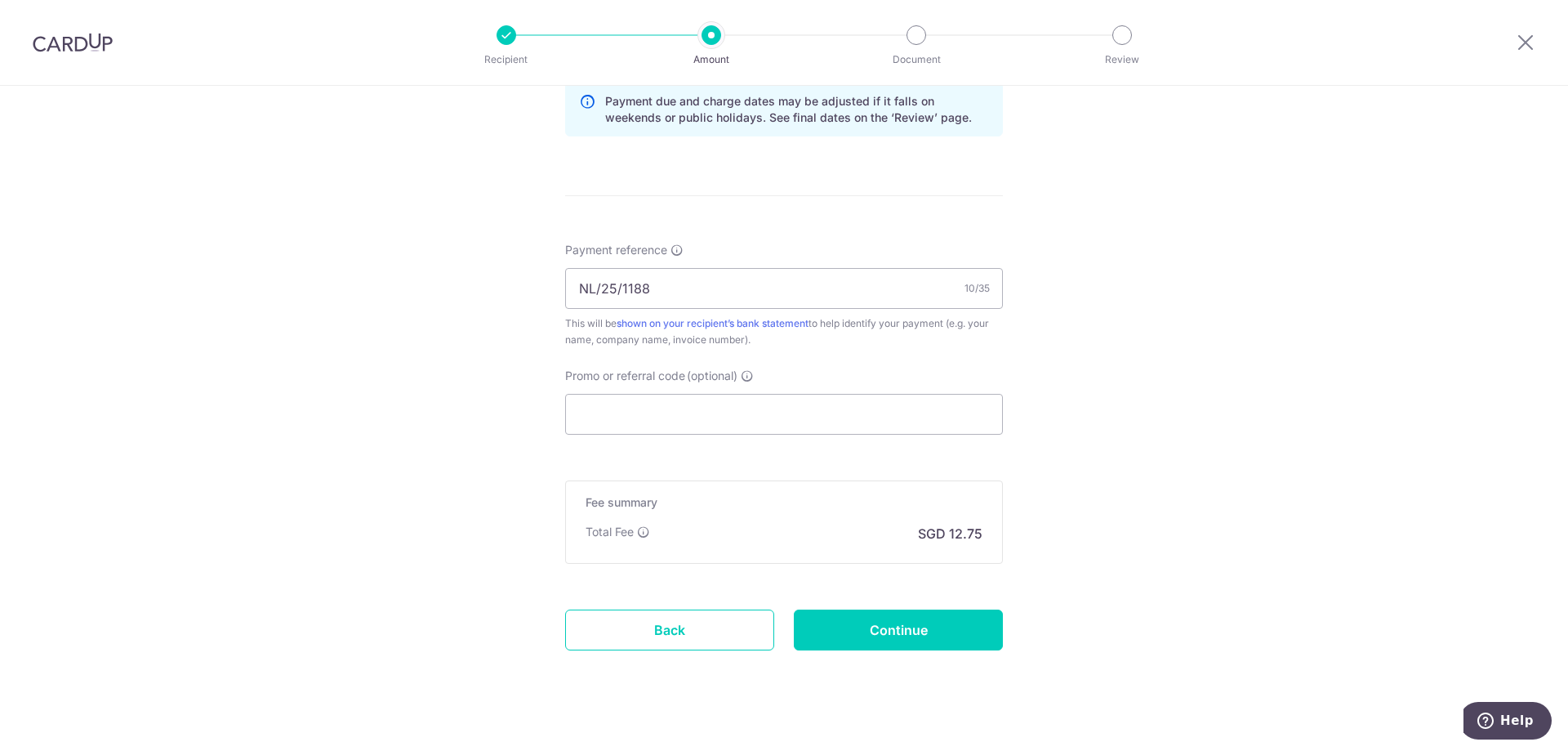
scroll to position [879, 0]
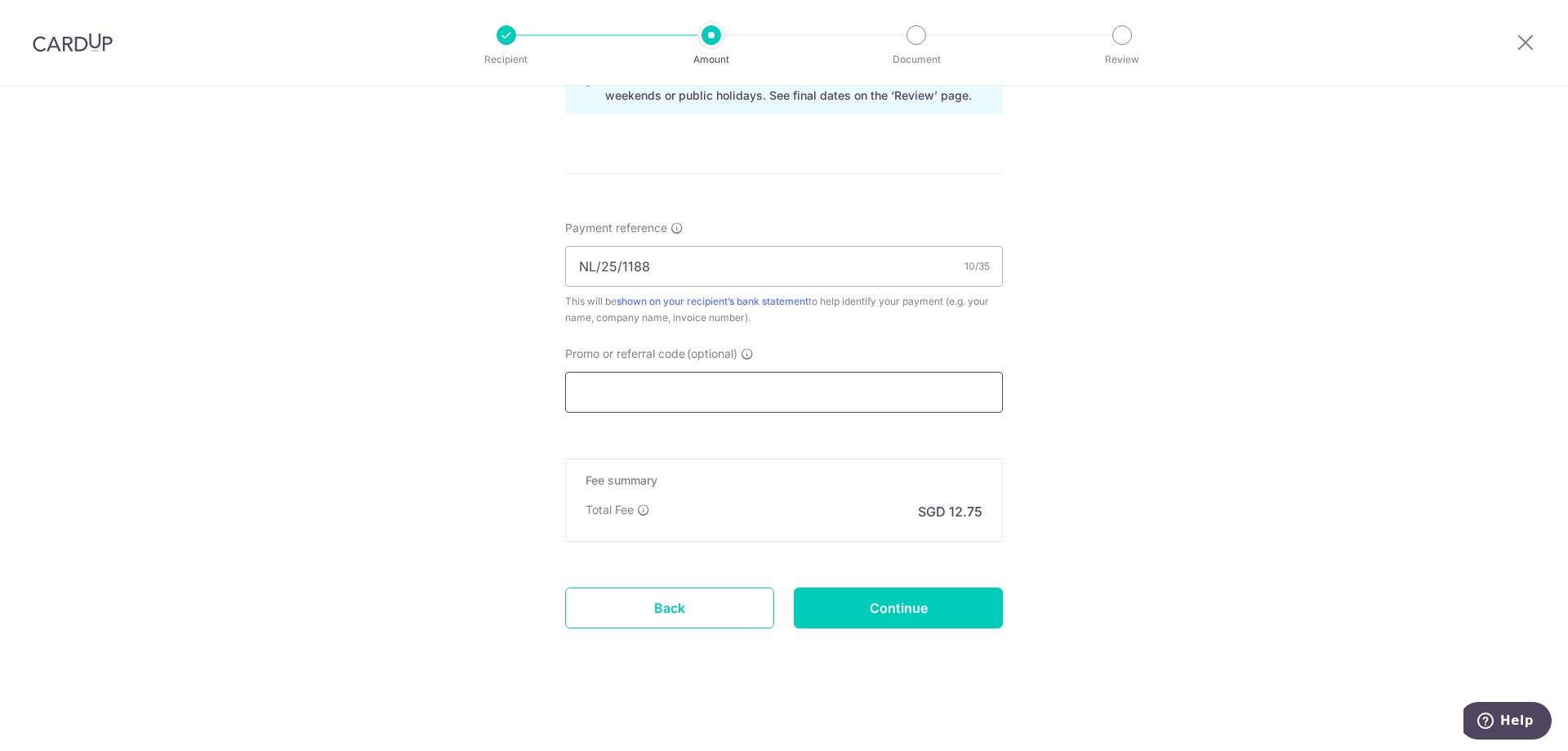
click at [709, 397] on input "Promo or referral code (optional)" at bounding box center [784, 391] width 438 height 41
paste input "OFF225"
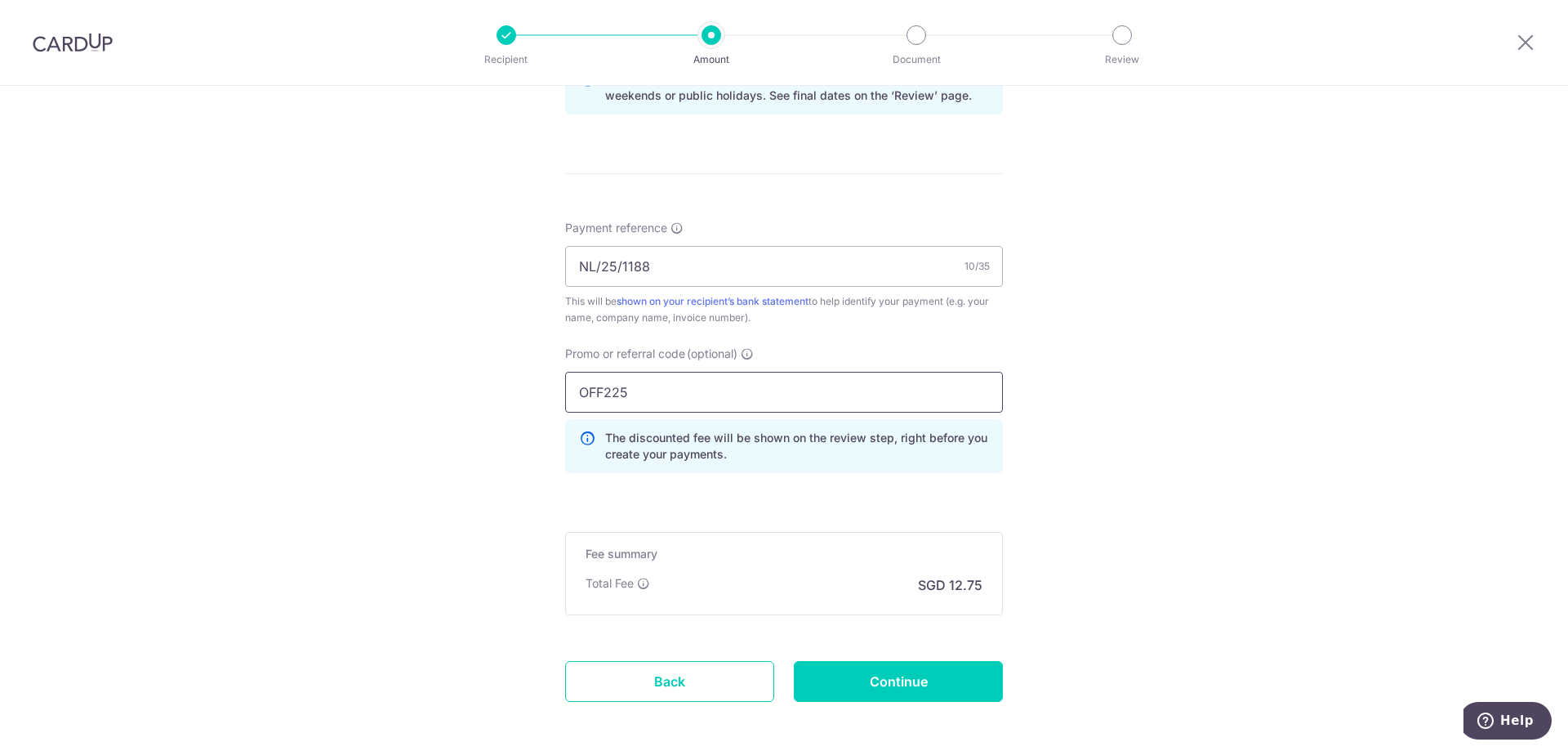
scroll to position [953, 0]
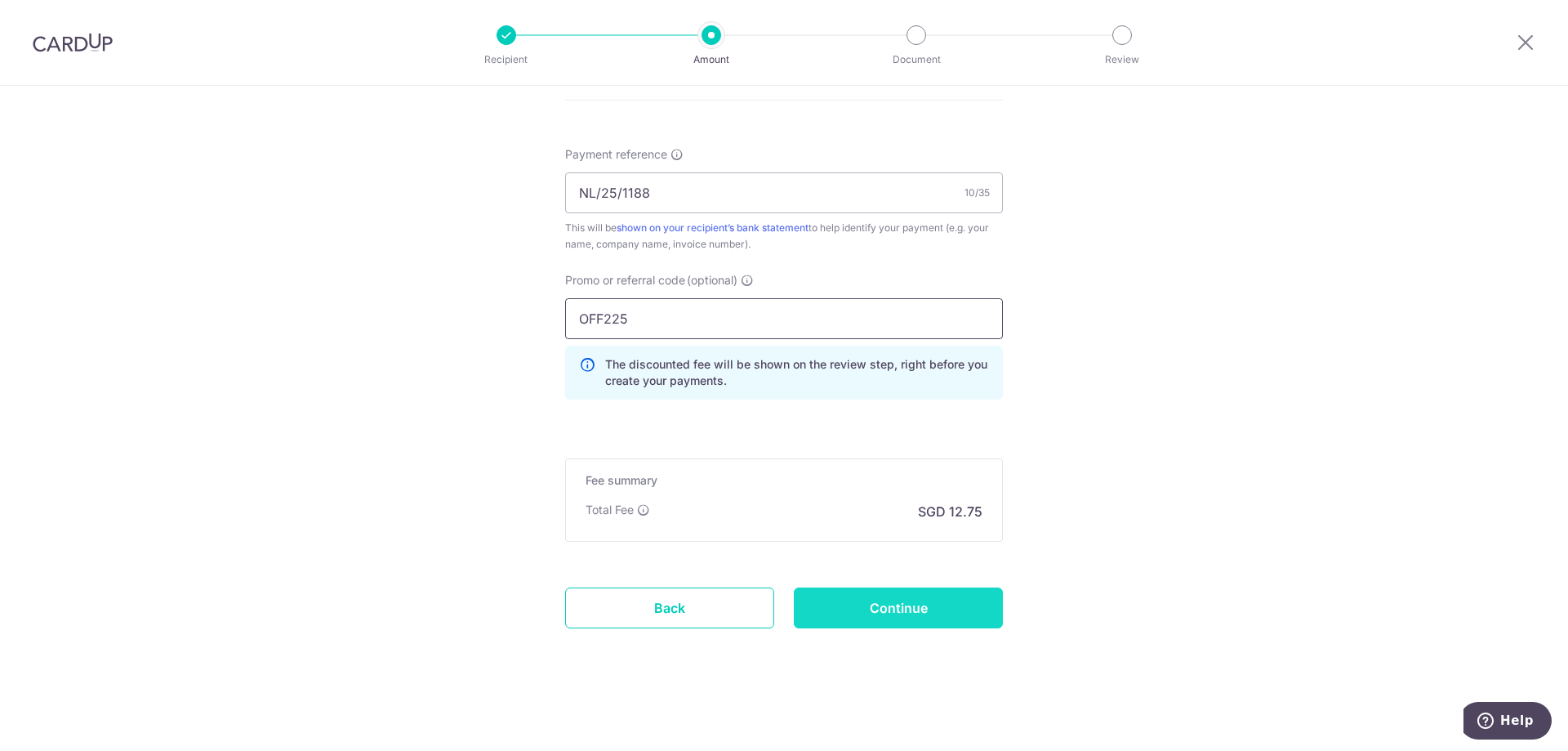
type input "OFF225"
click at [934, 615] on input "Continue" at bounding box center [898, 607] width 209 height 41
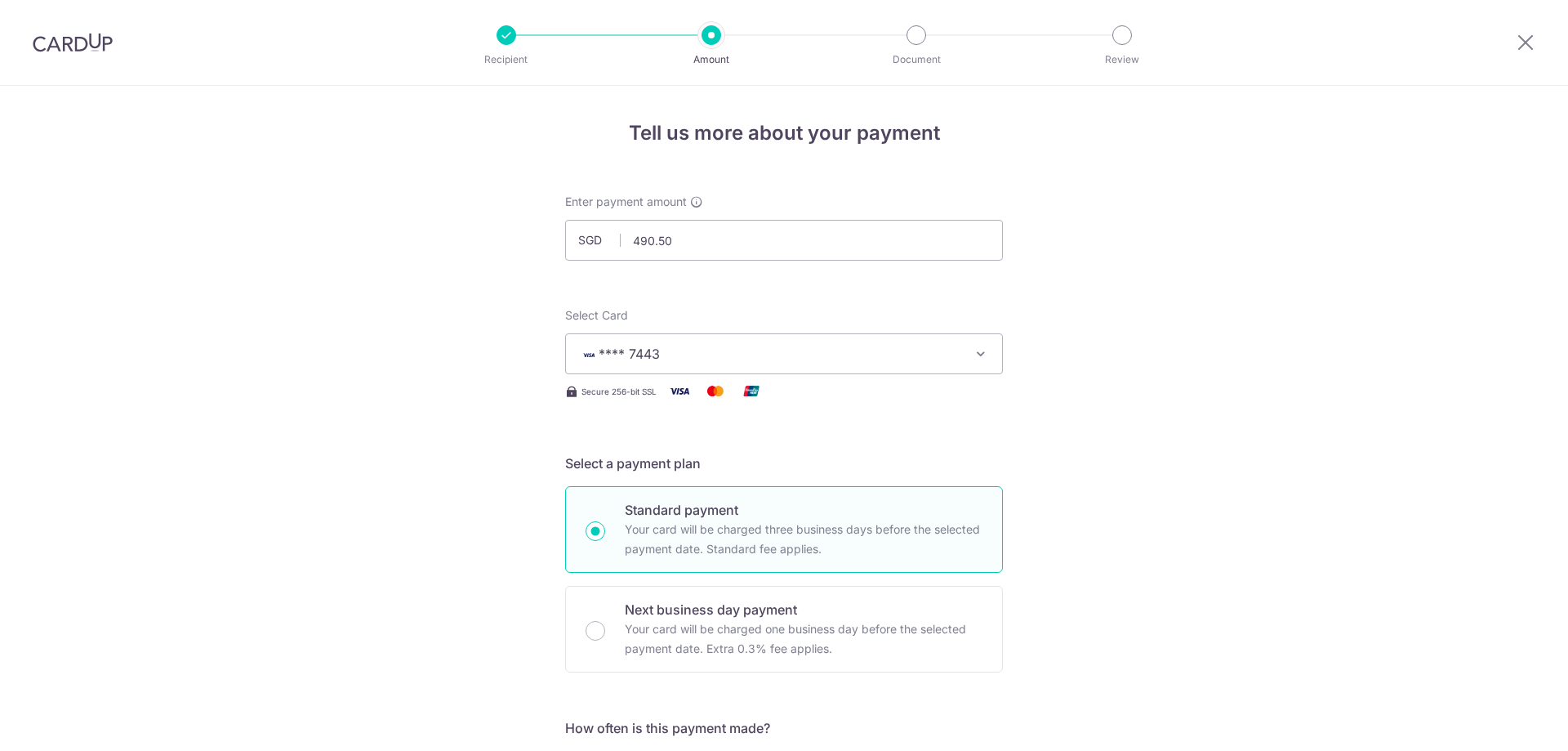
scroll to position [976, 0]
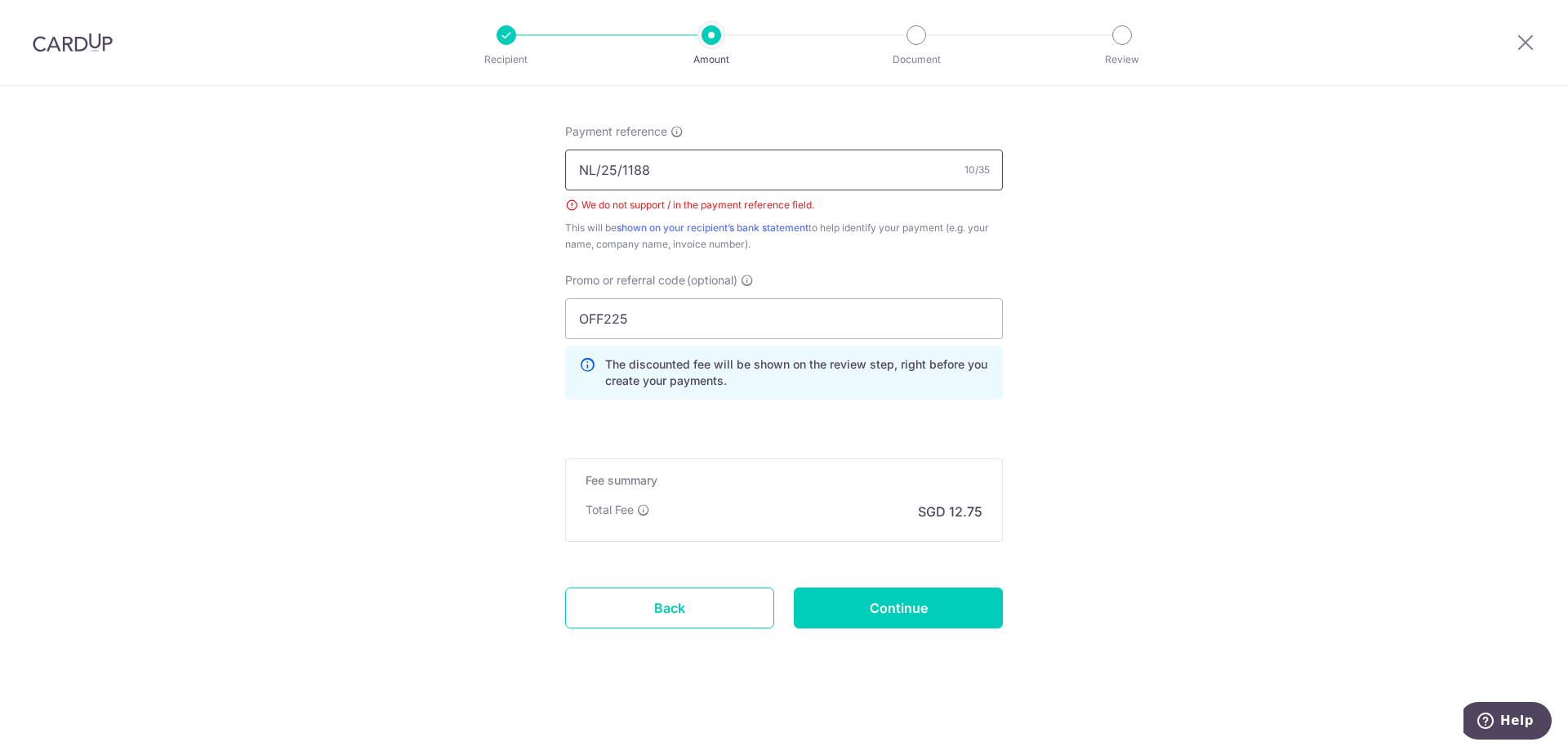
drag, startPoint x: 593, startPoint y: 166, endPoint x: 675, endPoint y: 195, distance: 87.0
click at [598, 168] on input "NL/25/1188" at bounding box center [784, 169] width 438 height 41
type input "NL 25 1188"
click at [926, 609] on input "Continue" at bounding box center [898, 607] width 209 height 41
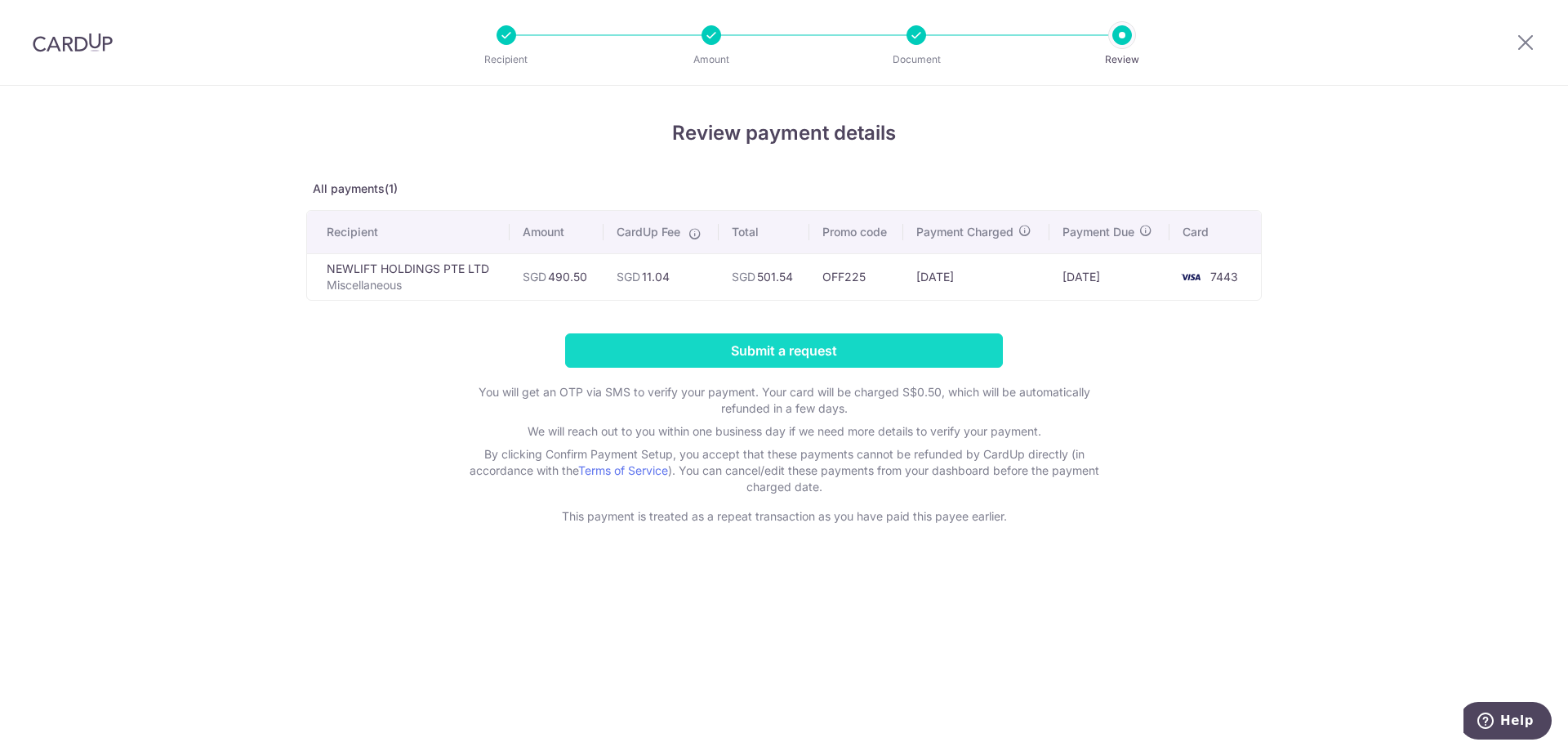
click at [839, 352] on input "Submit a request" at bounding box center [784, 350] width 438 height 34
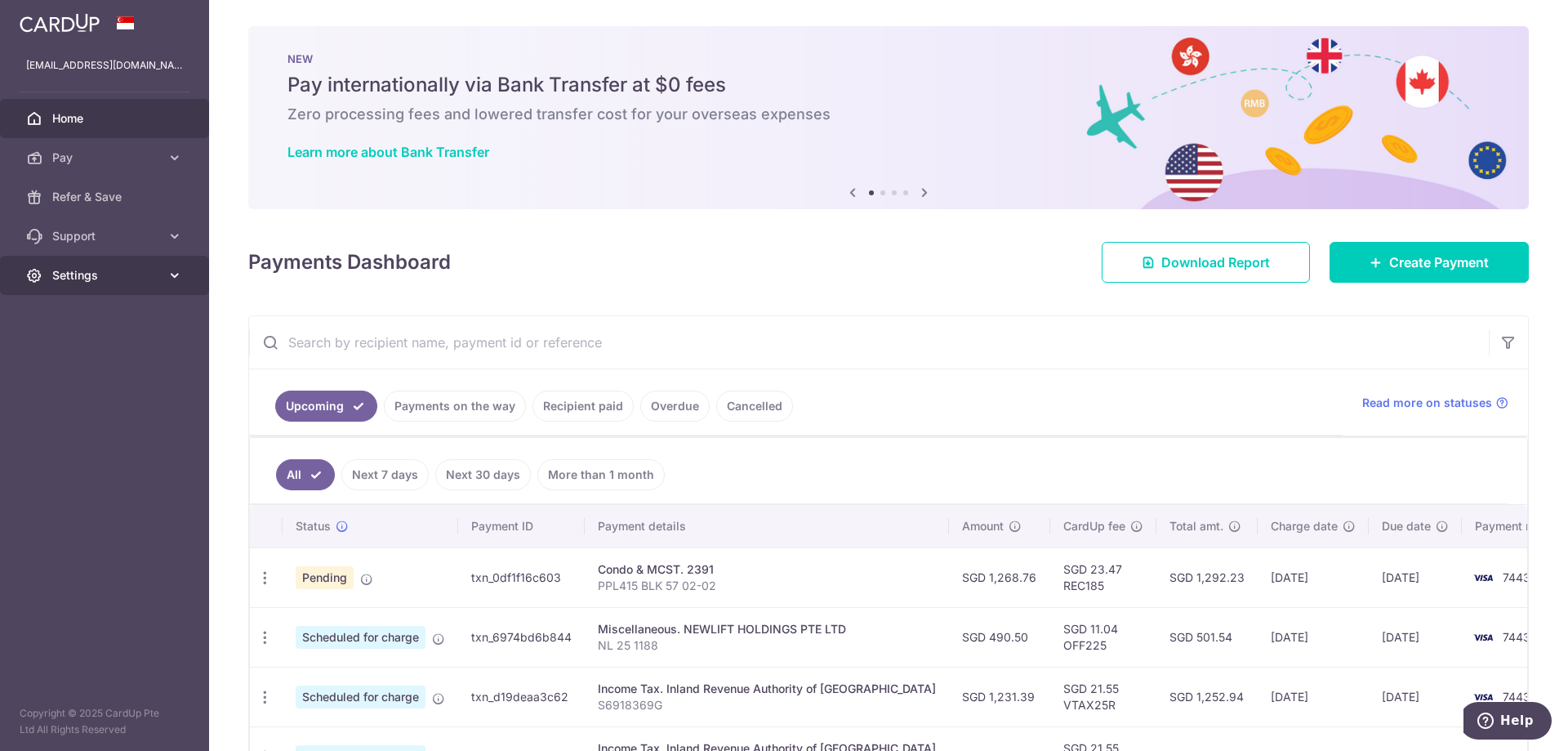
click at [99, 273] on span "Settings" at bounding box center [106, 275] width 108 height 16
click at [115, 350] on span "Logout" at bounding box center [106, 353] width 108 height 16
